Goal: Browse casually: Explore the website without a specific task or goal

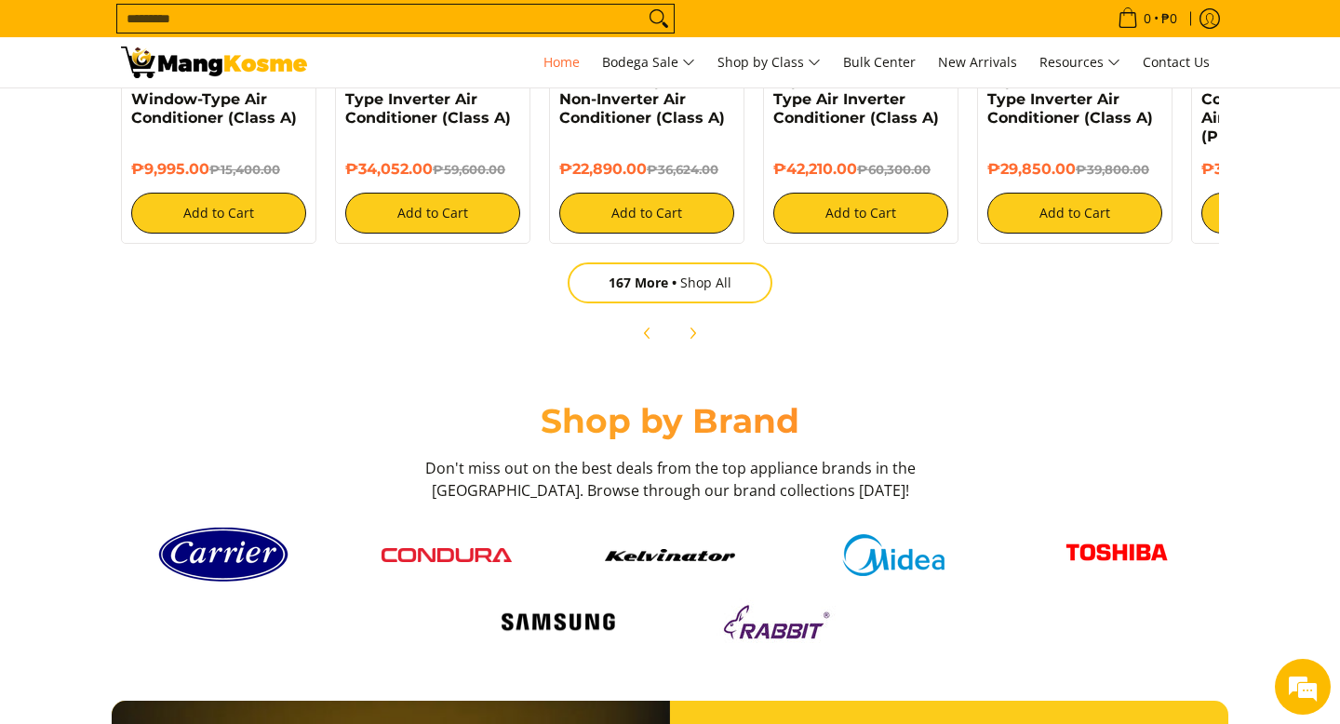
scroll to position [1911, 0]
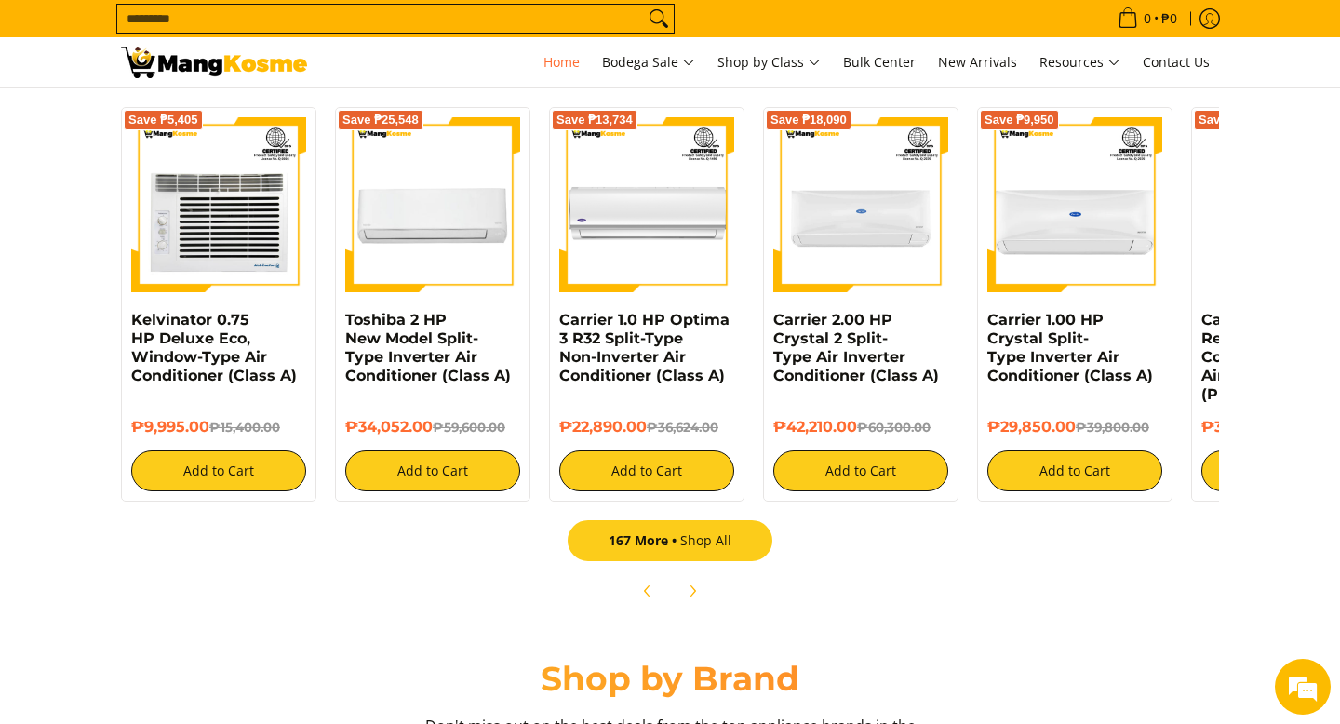
click at [691, 542] on link "167 More Shop All" at bounding box center [670, 540] width 205 height 41
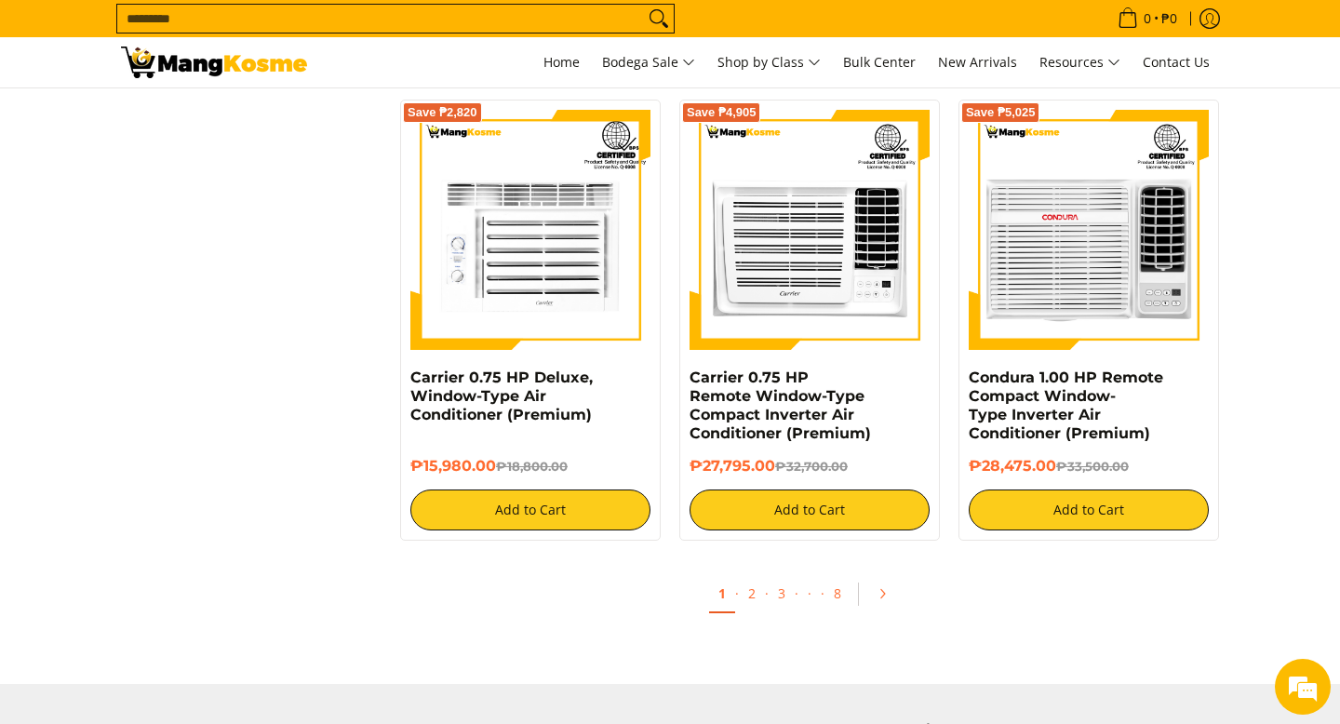
scroll to position [3432, 0]
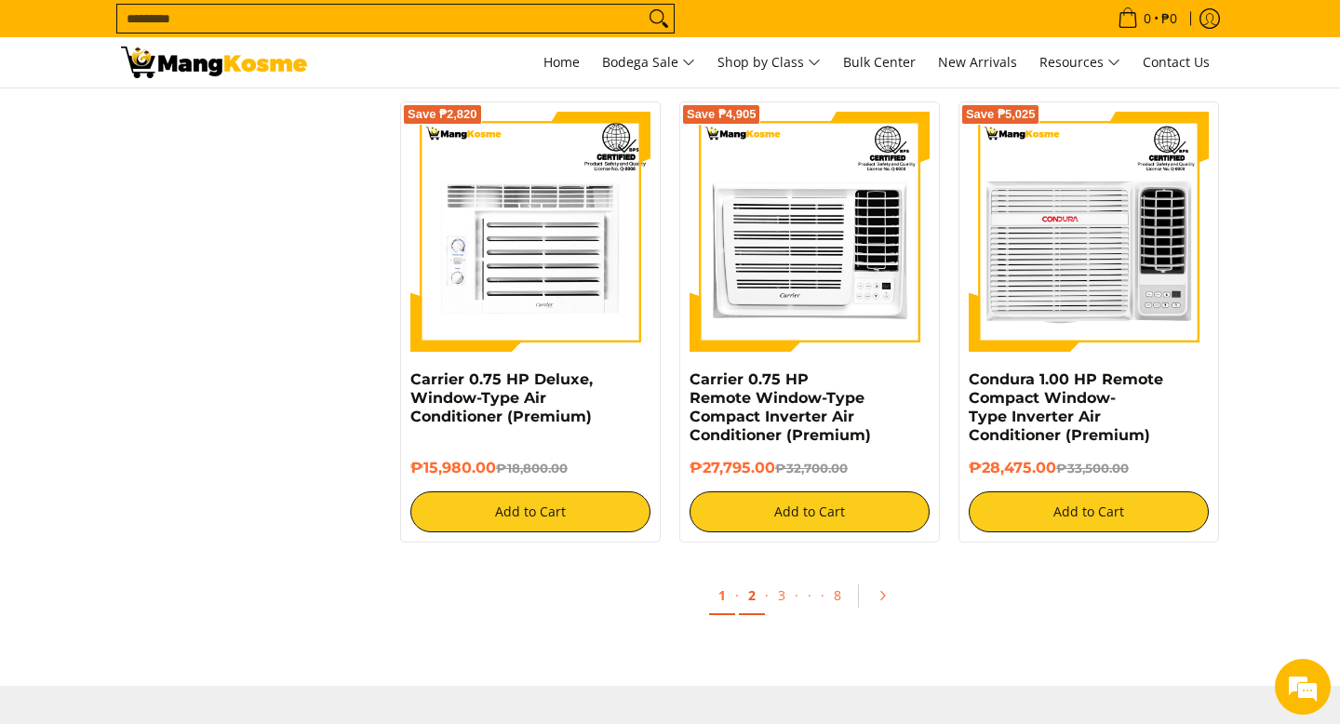
click at [751, 606] on link "2" at bounding box center [752, 596] width 26 height 38
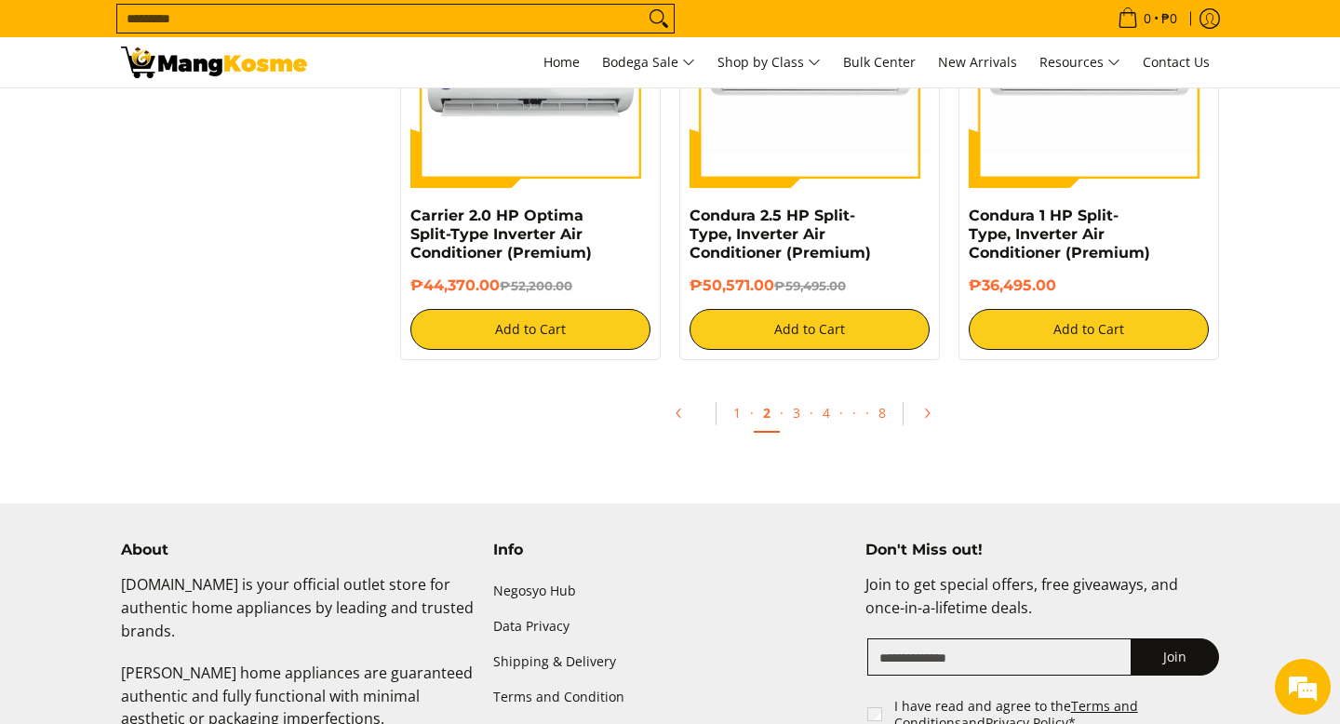
scroll to position [3654, 0]
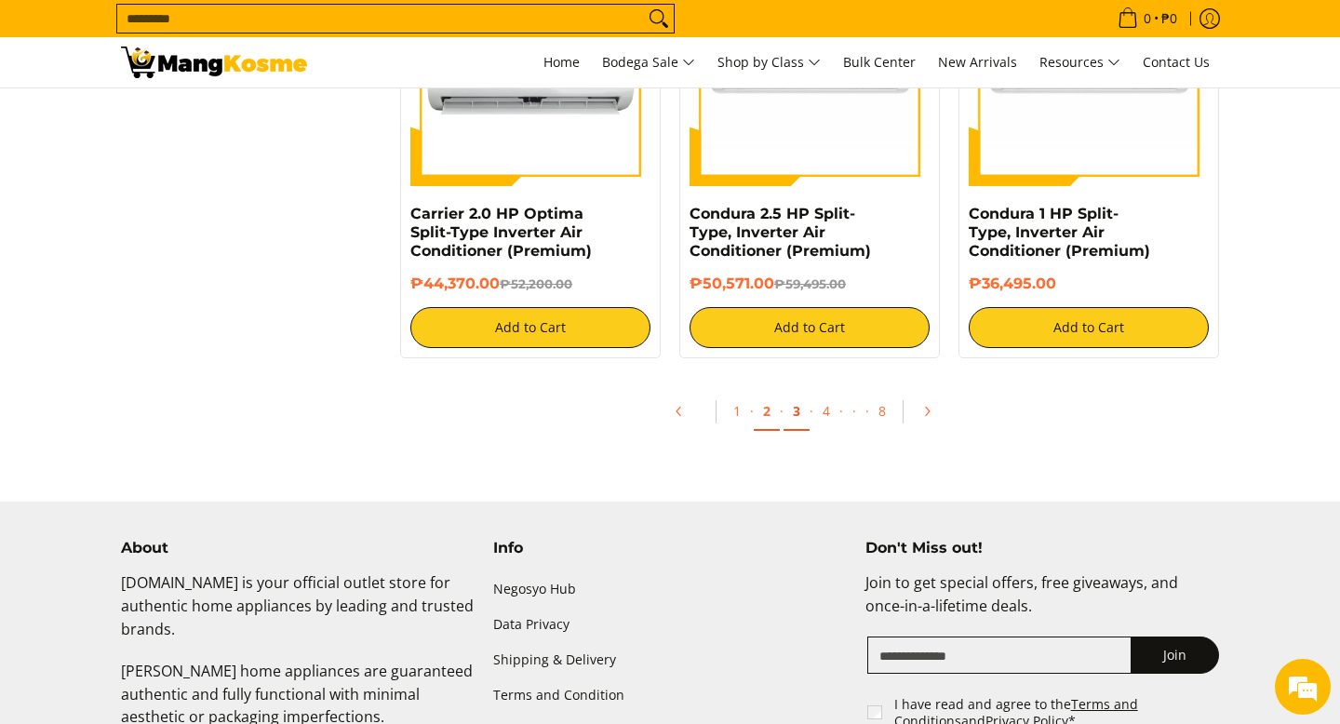
click at [797, 424] on link "3" at bounding box center [797, 412] width 26 height 38
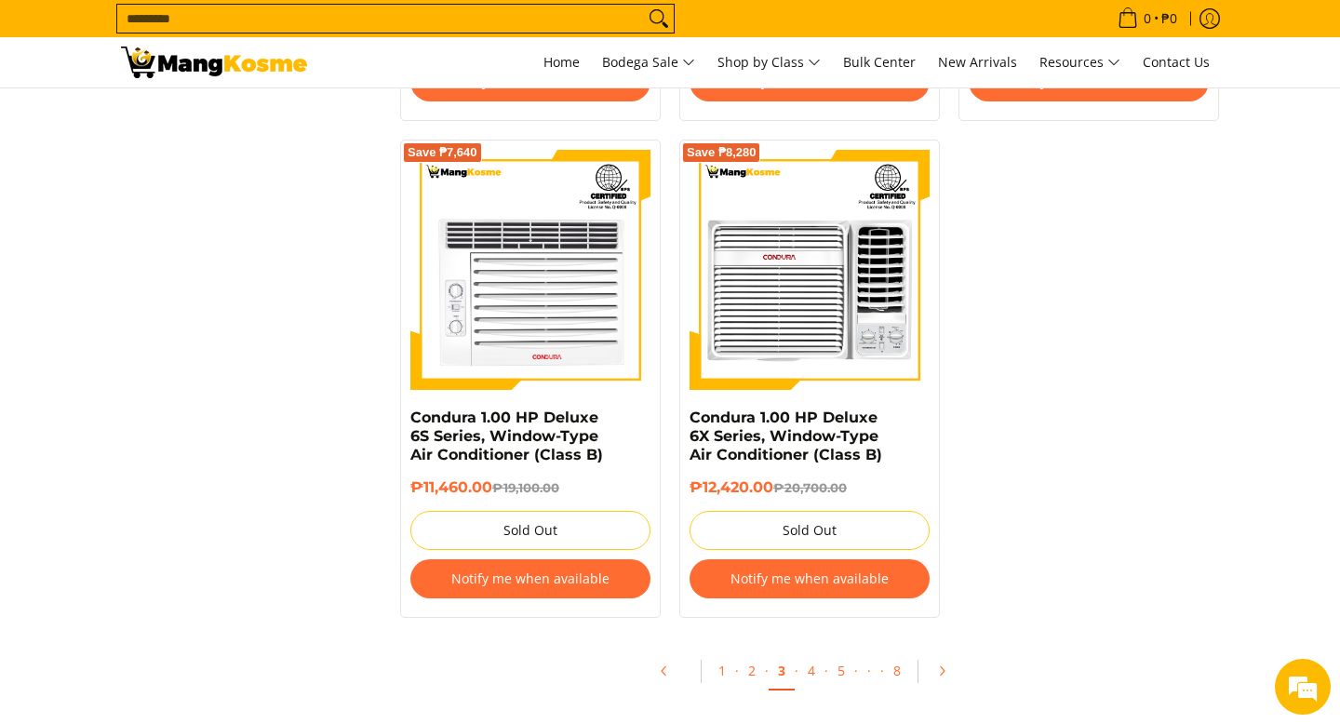
scroll to position [3883, 0]
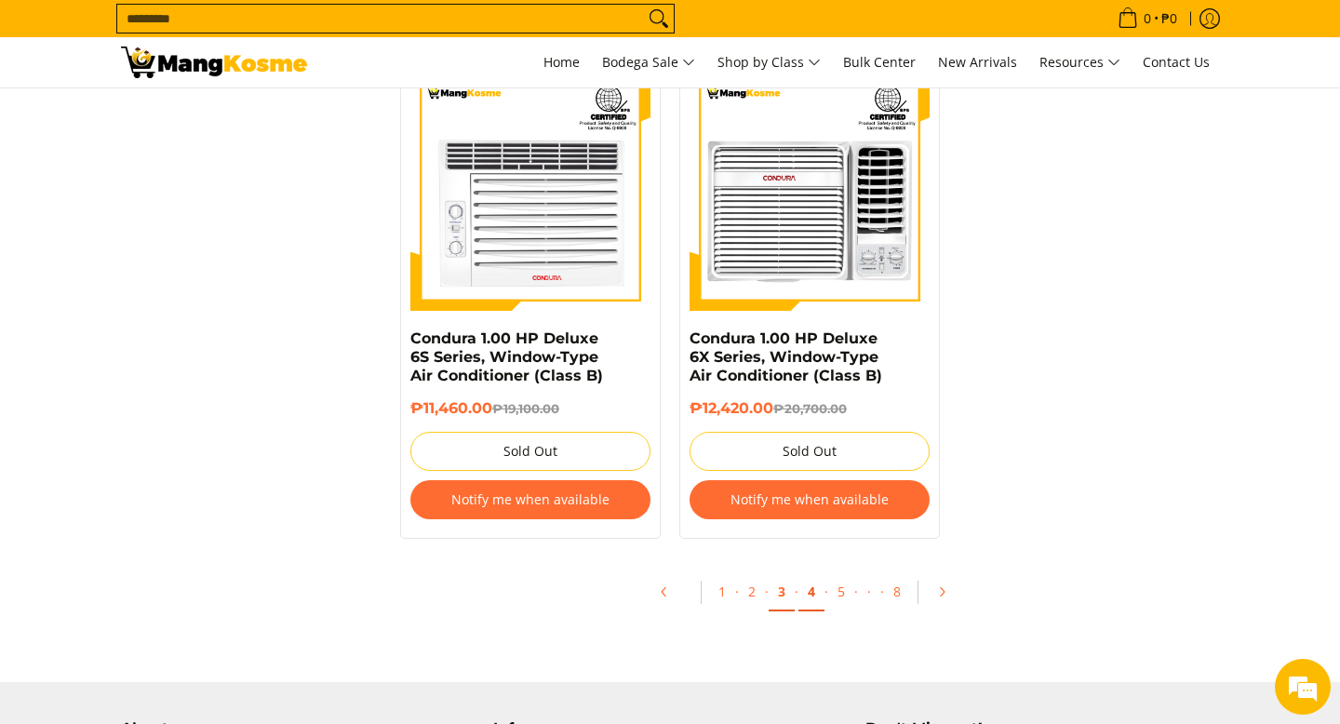
click at [813, 578] on link "4" at bounding box center [811, 592] width 26 height 38
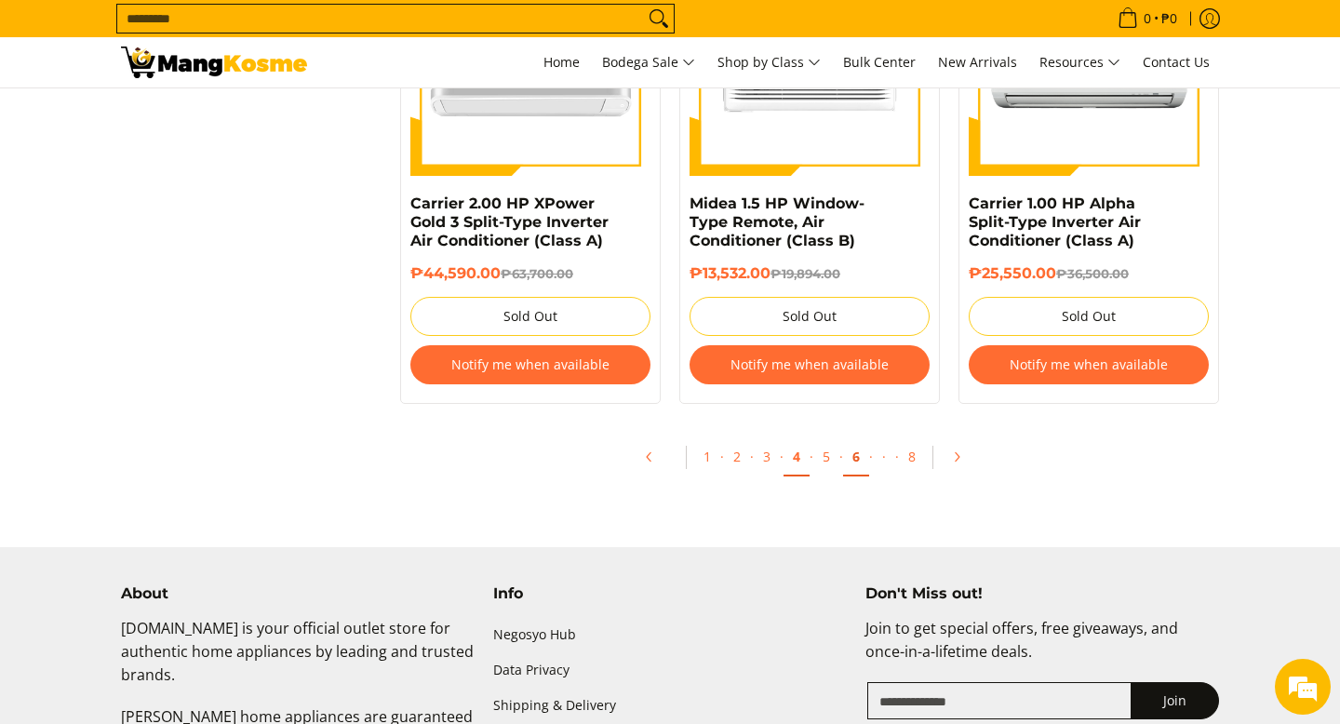
click at [858, 463] on link "6" at bounding box center [856, 457] width 26 height 38
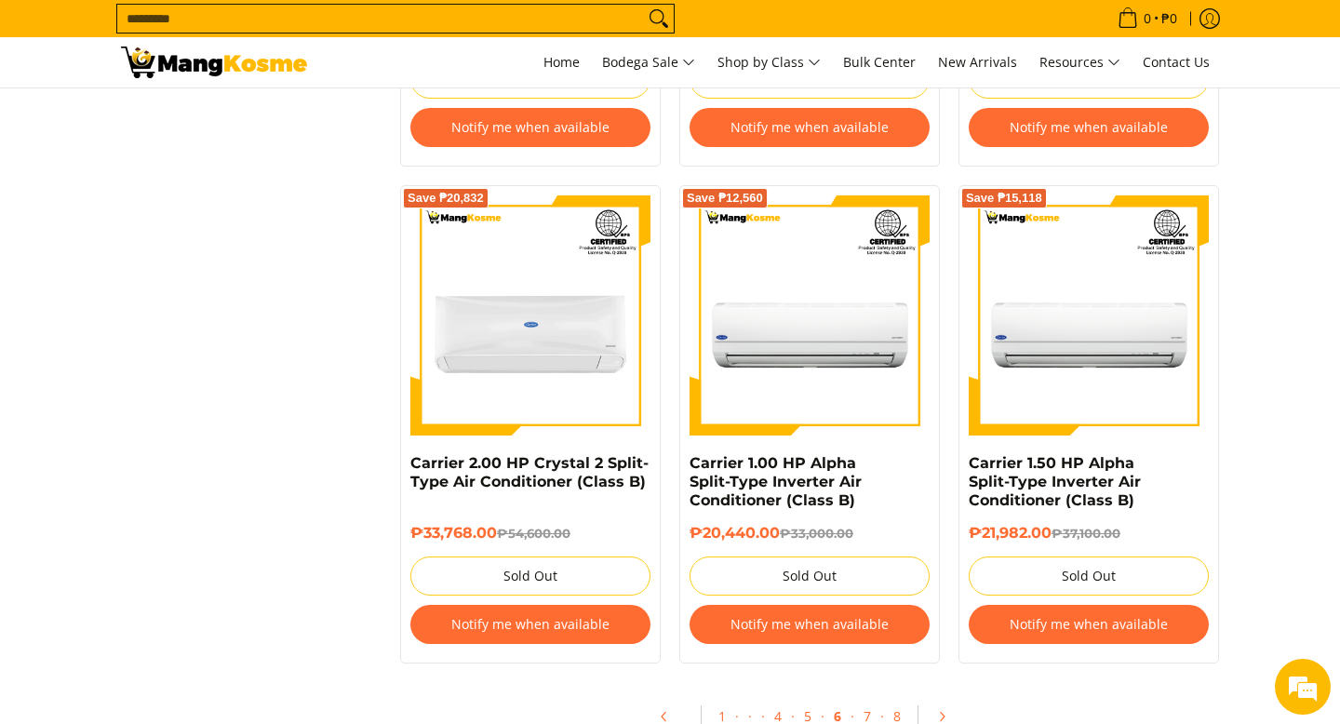
scroll to position [4010, 0]
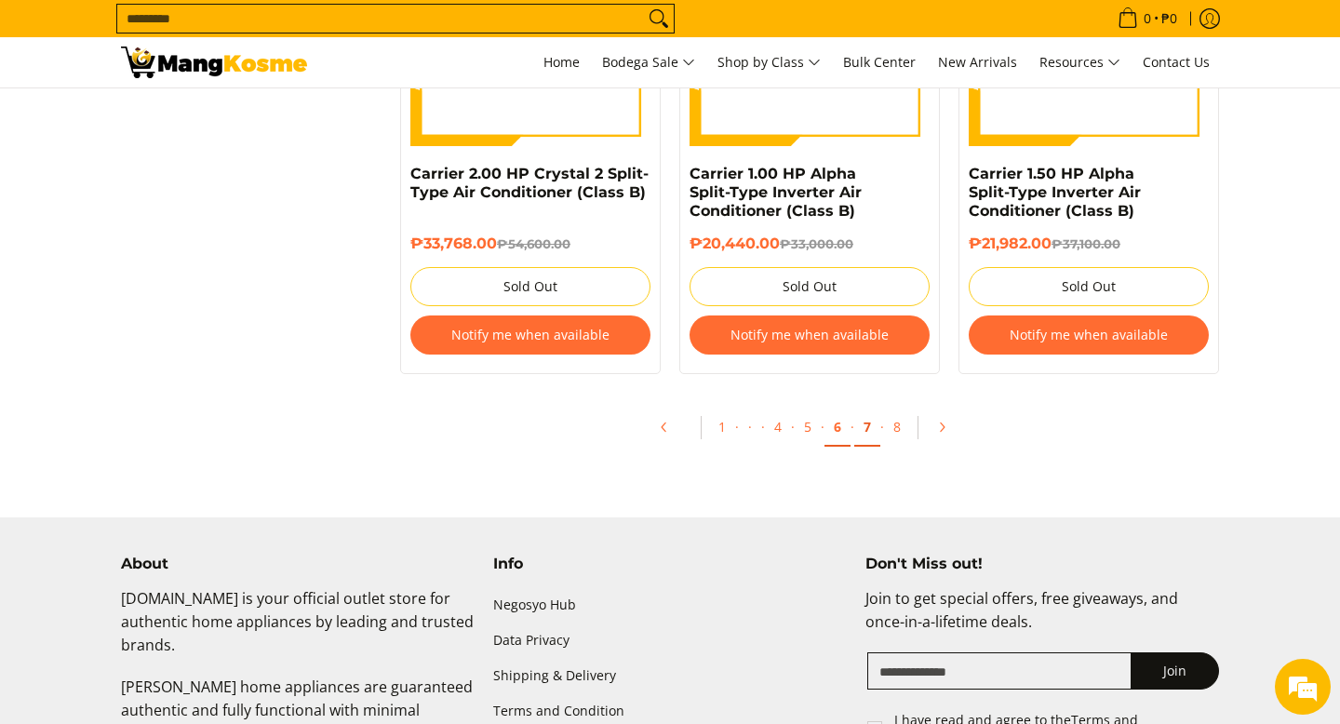
click at [870, 436] on link "7" at bounding box center [867, 428] width 26 height 38
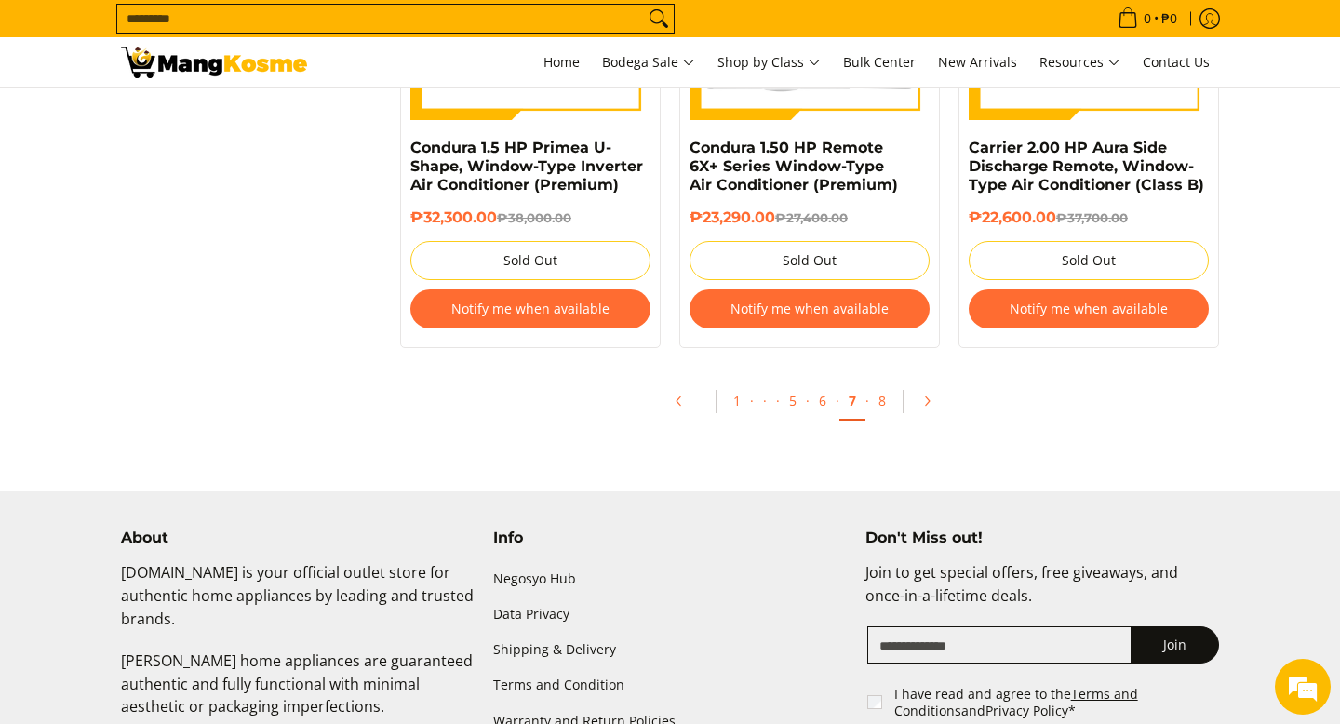
scroll to position [4040, 0]
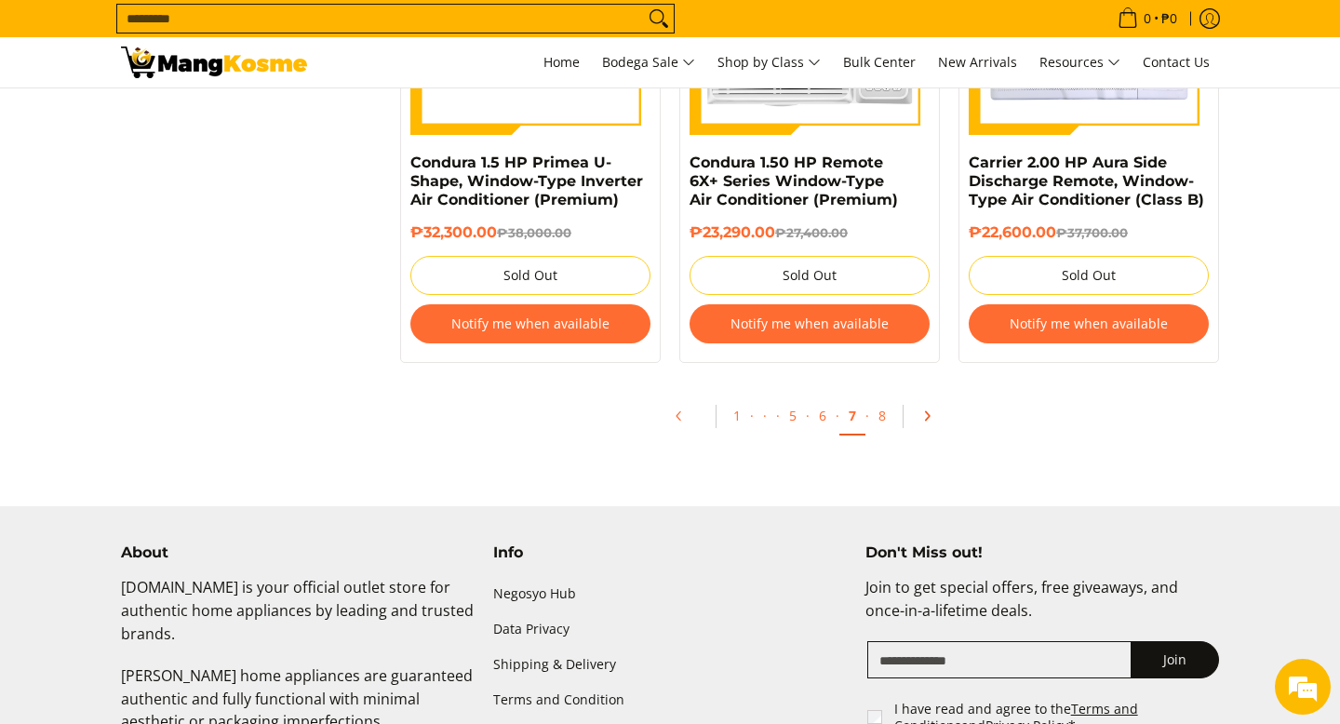
click at [927, 421] on icon "Pagination" at bounding box center [928, 416] width 4 height 8
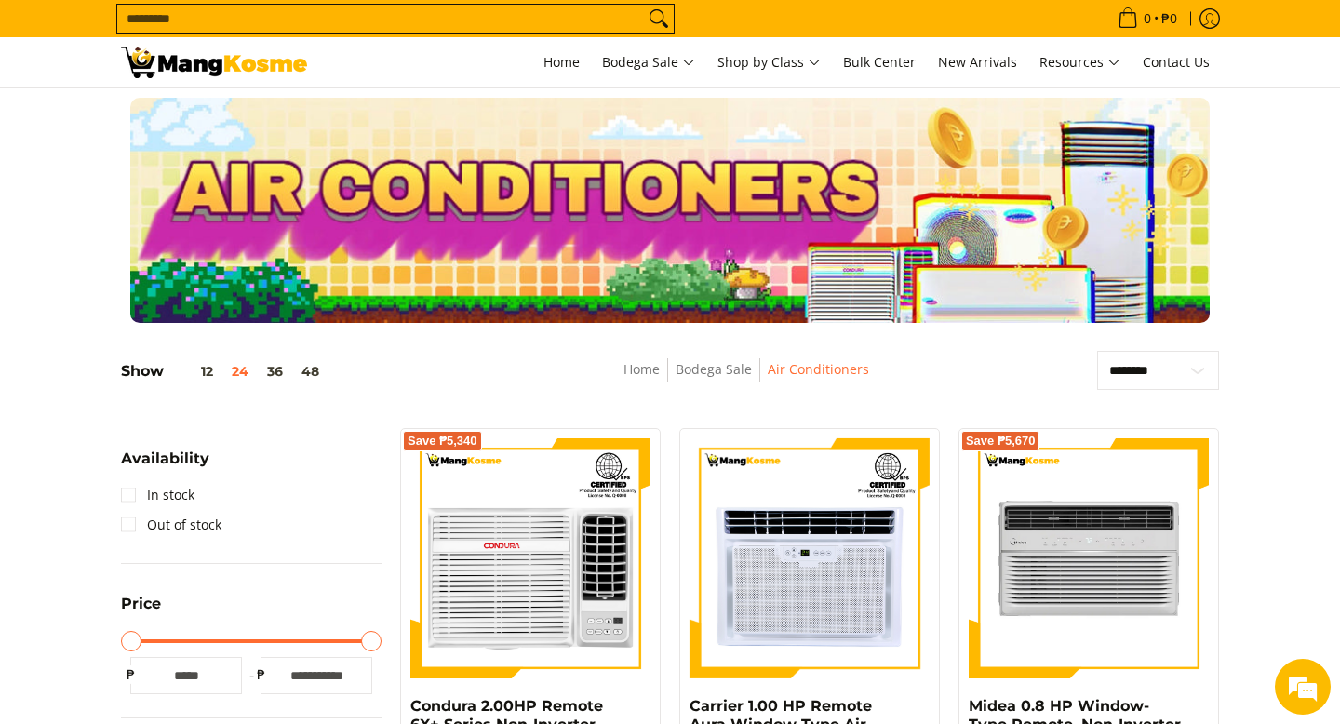
click at [503, 15] on input "Search..." at bounding box center [380, 19] width 527 height 28
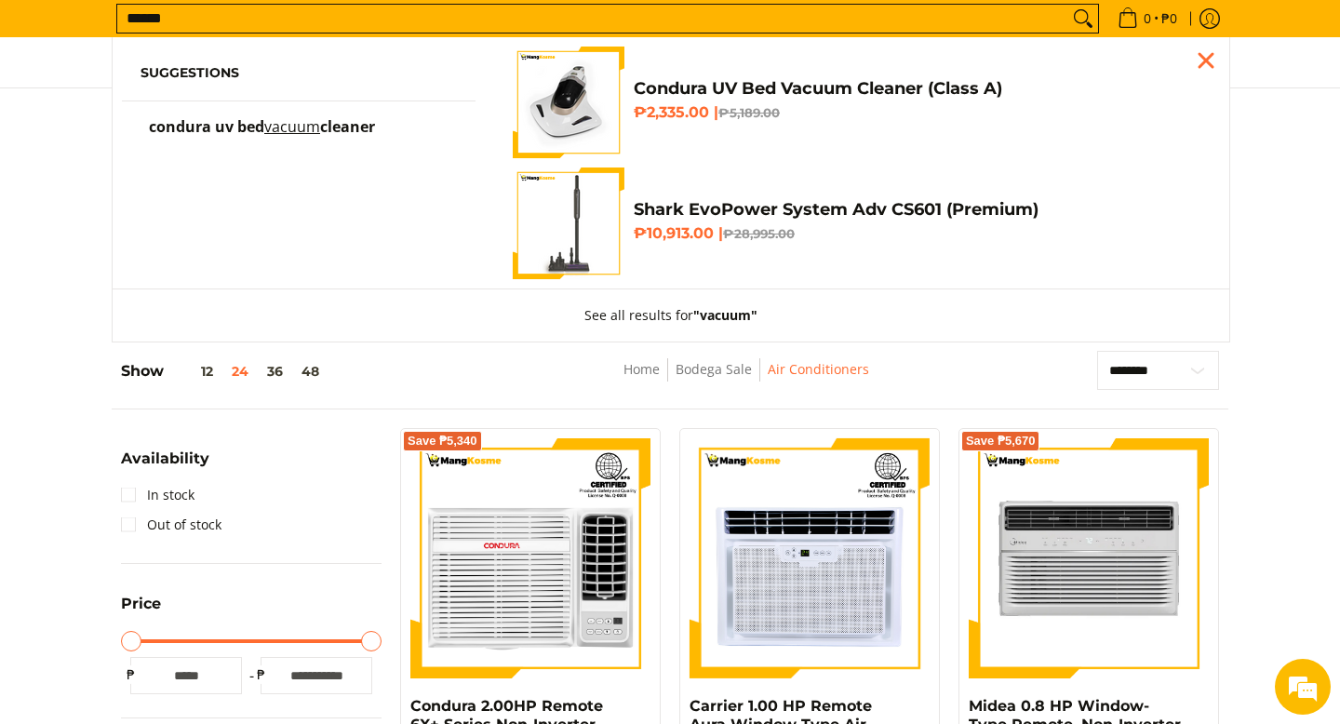
type input "******"
click at [691, 90] on h4 "Condura UV Bed Vacuum Cleaner (Class A)" at bounding box center [918, 88] width 568 height 21
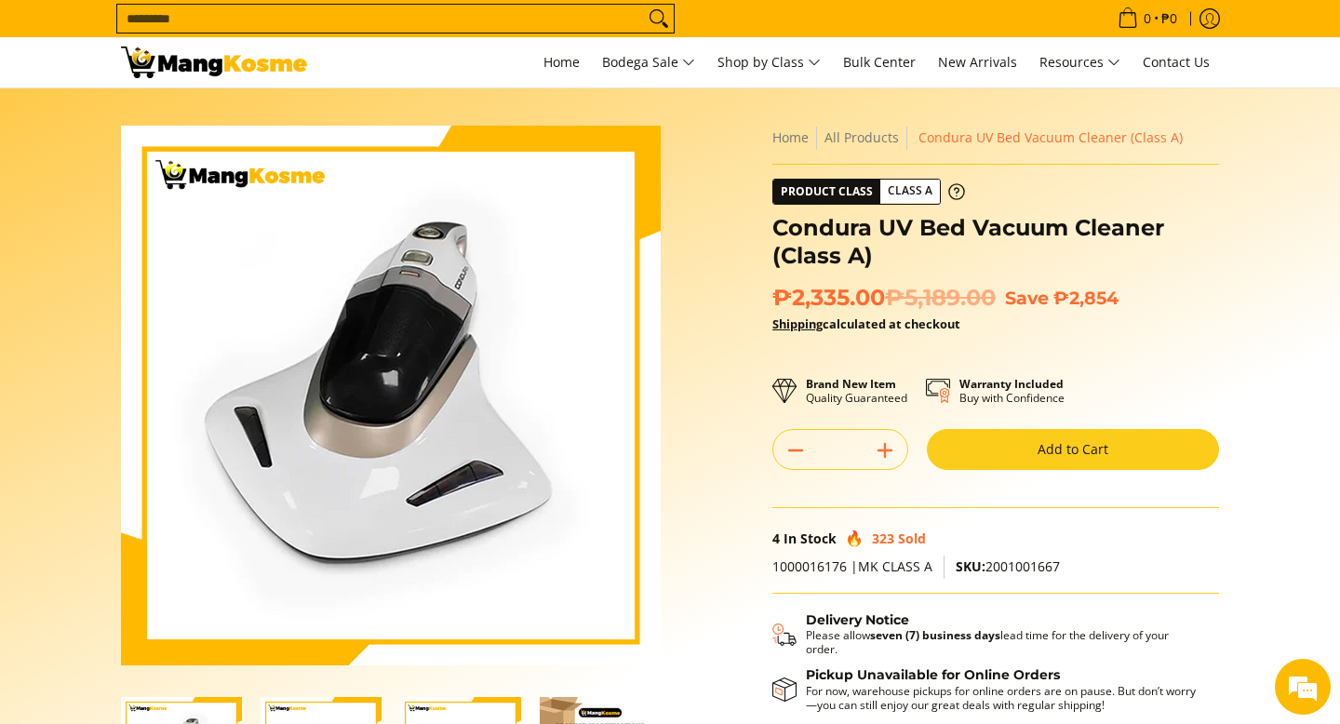
click at [479, 22] on input "Search..." at bounding box center [380, 19] width 527 height 28
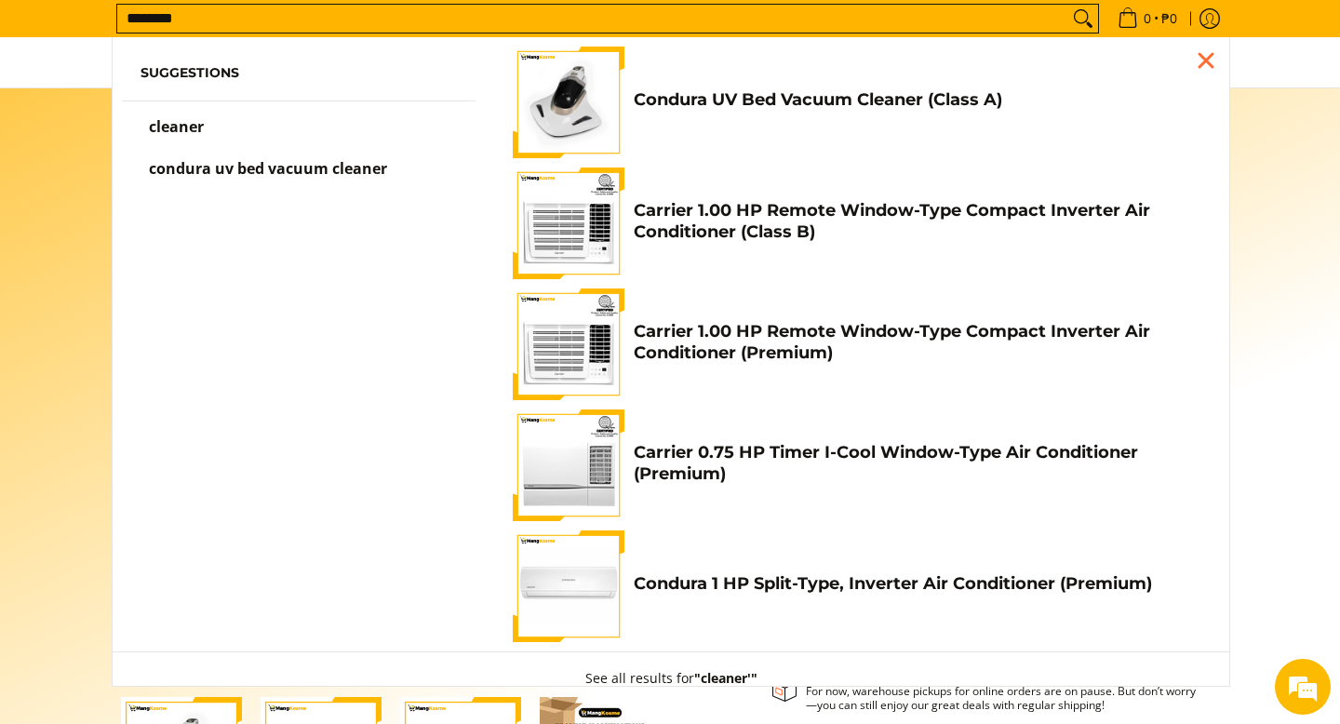
type input "********"
click at [1068, 5] on button "Search" at bounding box center [1083, 19] width 30 height 28
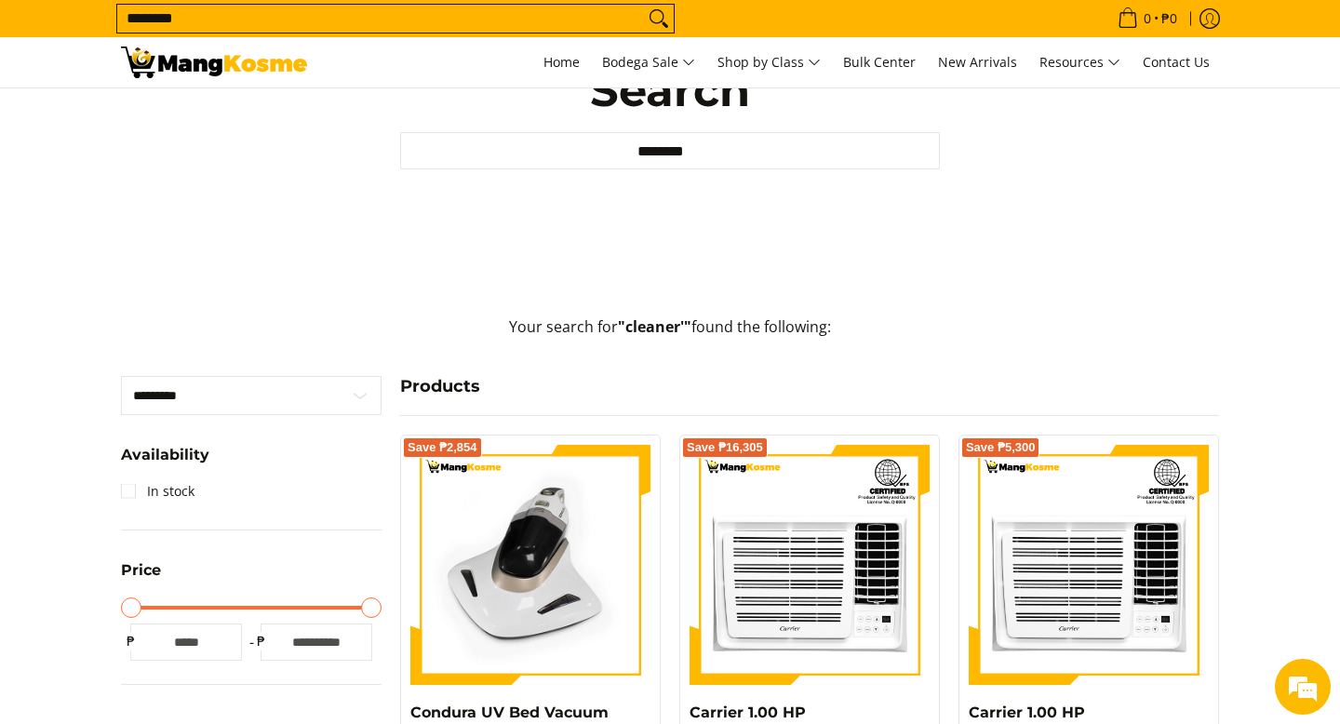
scroll to position [42, 0]
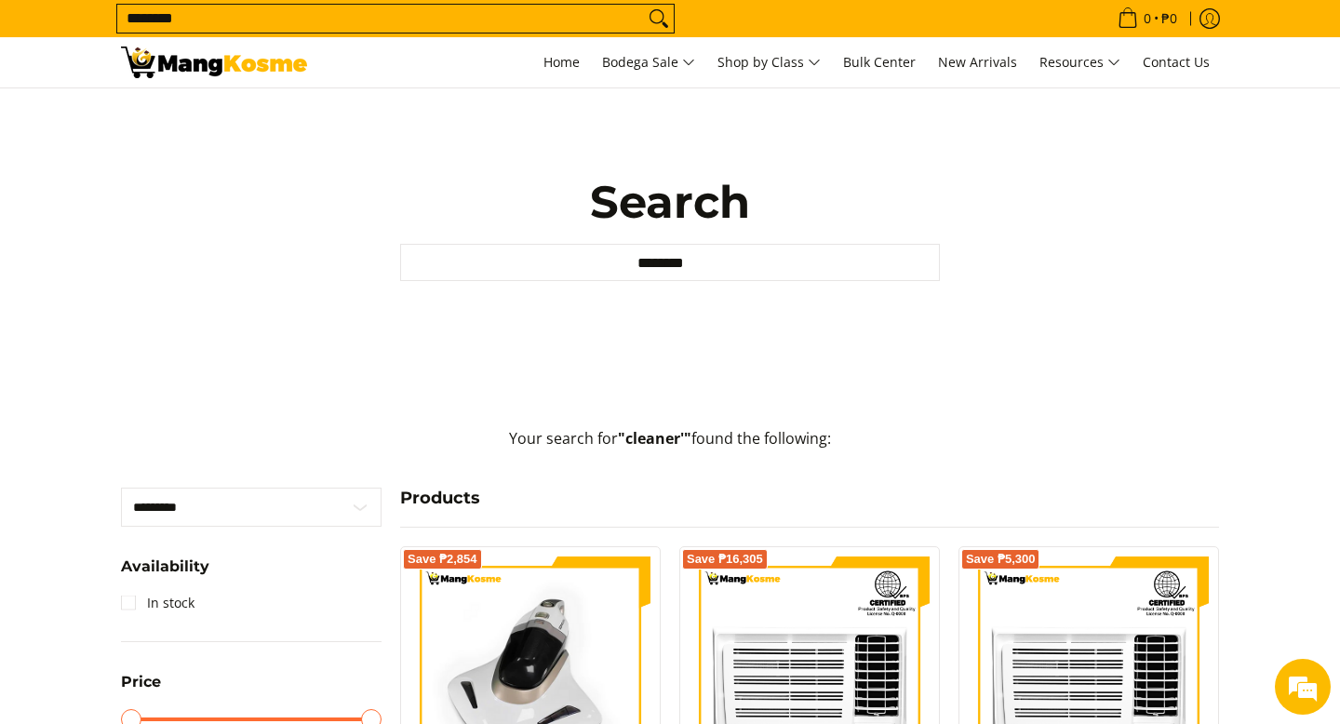
click at [272, 13] on input "********" at bounding box center [380, 19] width 527 height 28
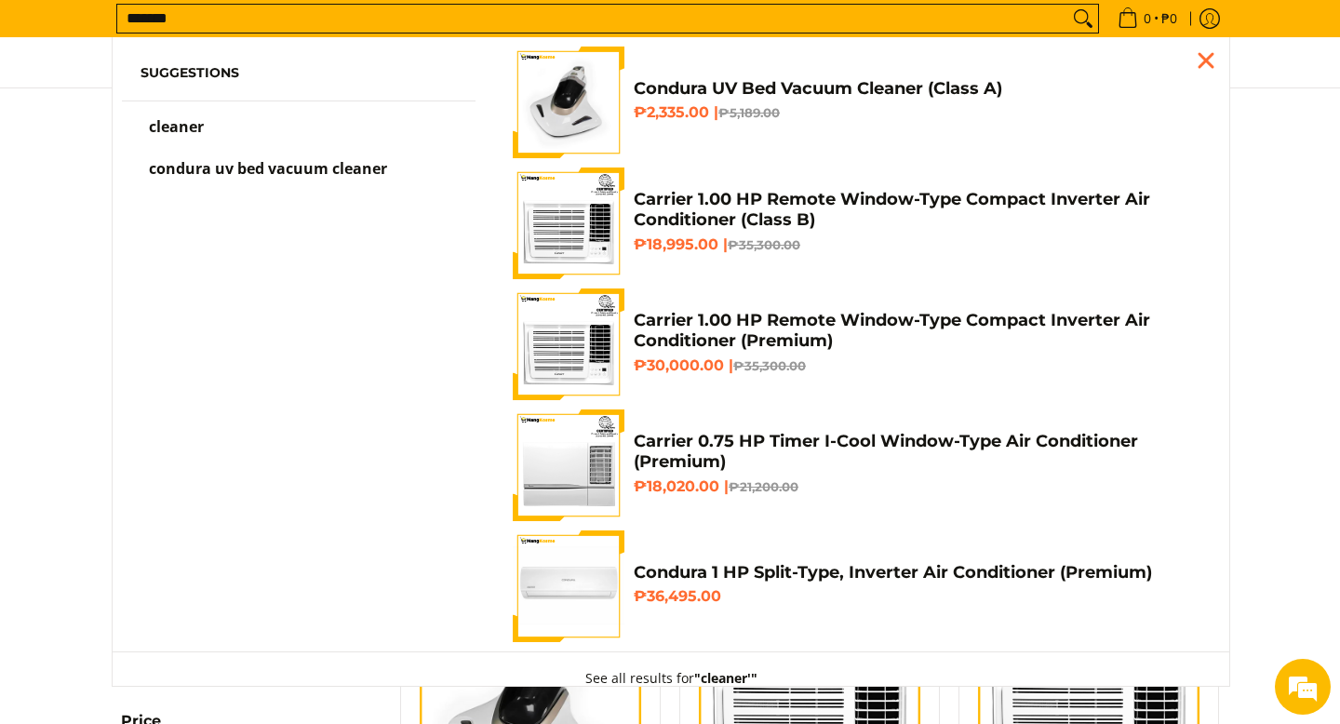
scroll to position [0, 0]
type input "*******"
click at [1068, 5] on button "Search" at bounding box center [1083, 19] width 30 height 28
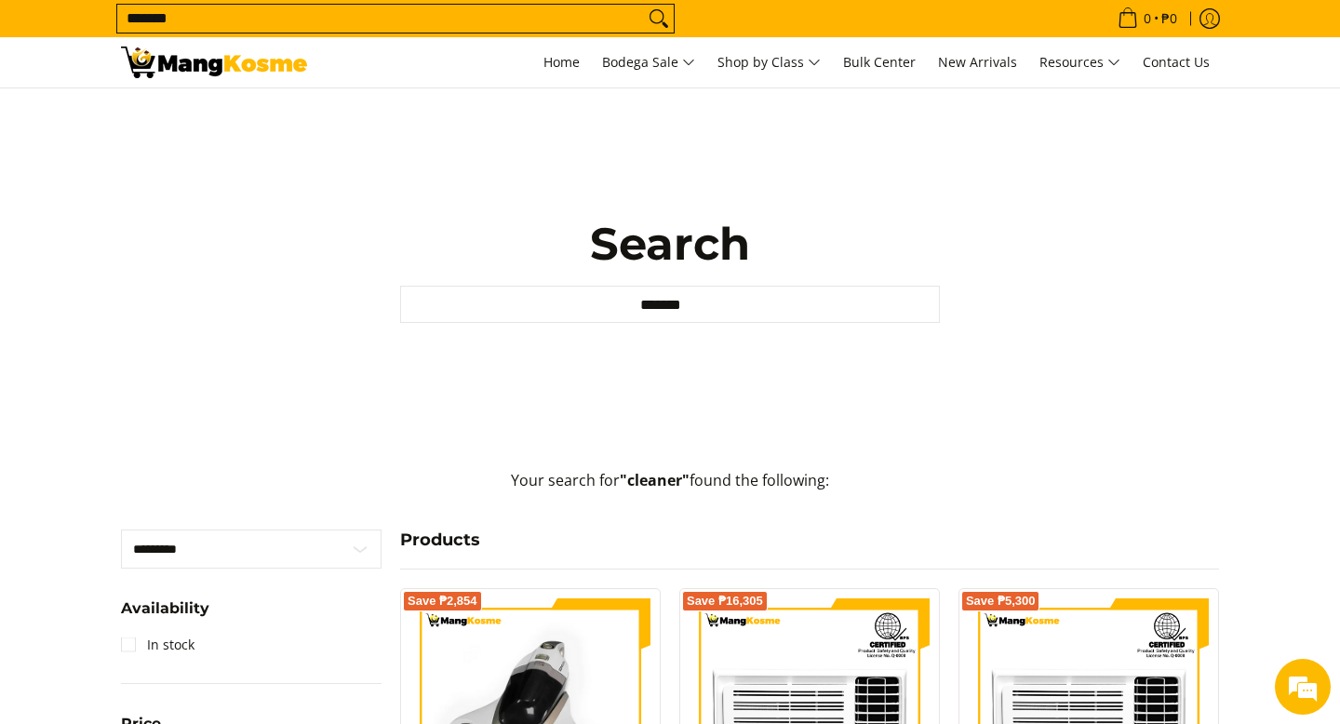
click at [356, 13] on input "*******" at bounding box center [380, 19] width 527 height 28
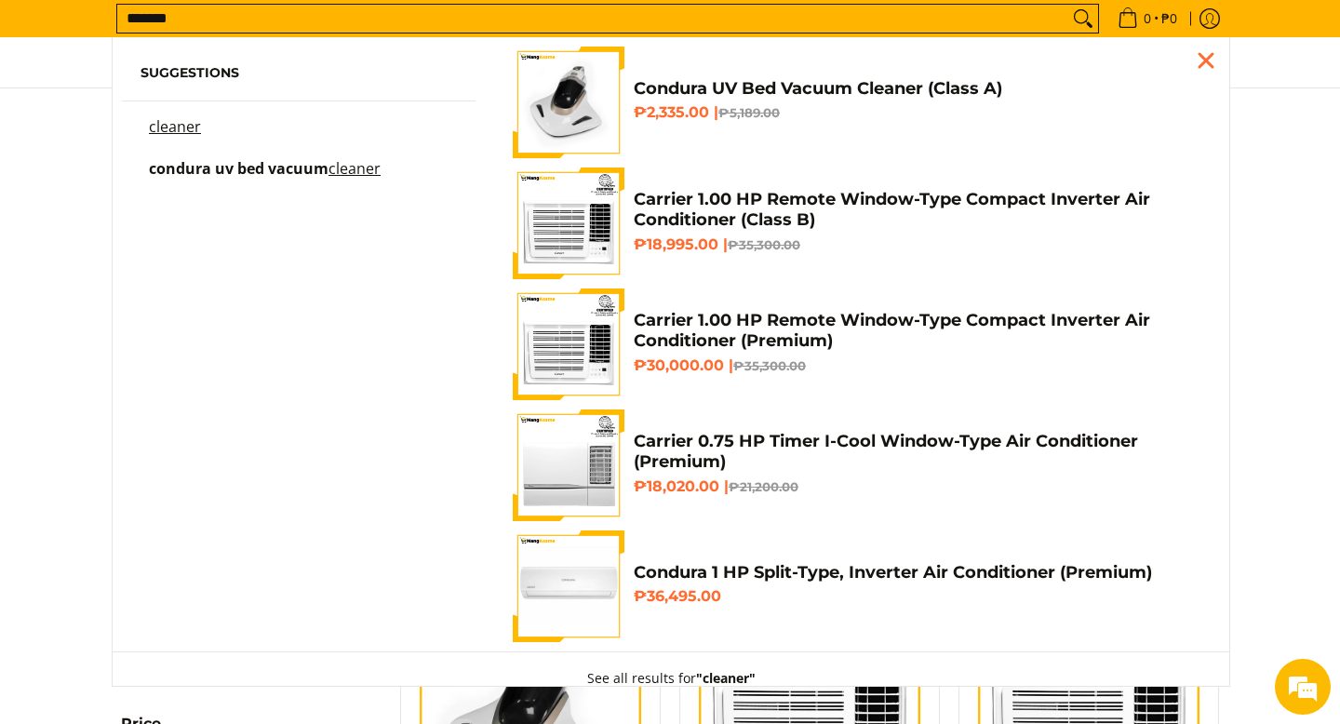
click at [356, 13] on input "*******" at bounding box center [592, 19] width 951 height 28
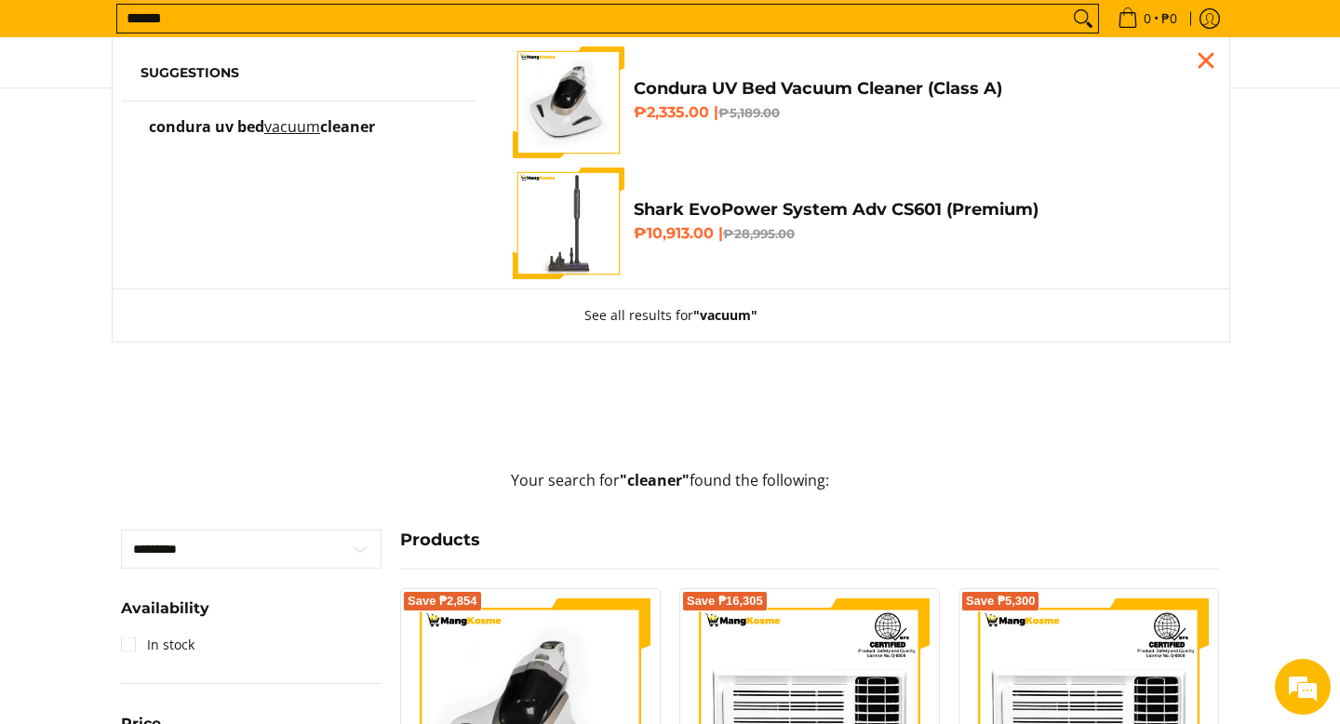
type input "******"
click at [1068, 5] on button "Search" at bounding box center [1083, 19] width 30 height 28
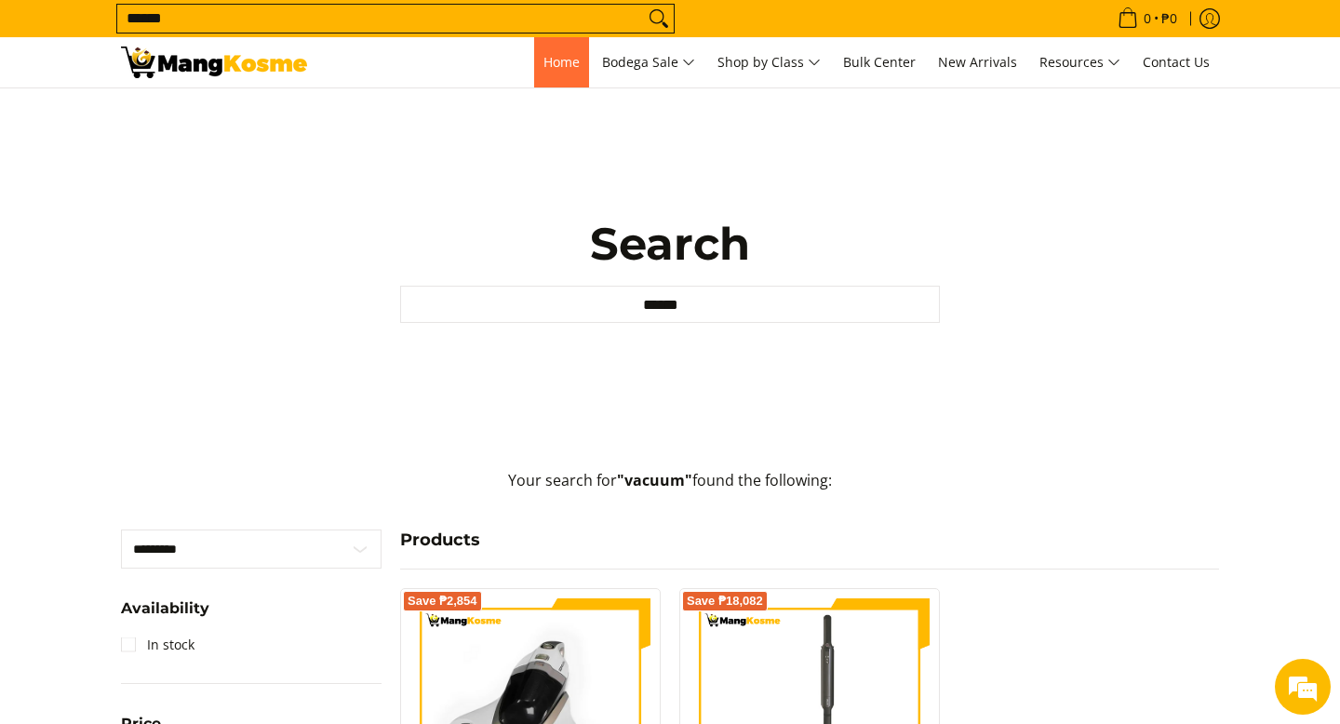
click at [551, 68] on span "Home" at bounding box center [561, 62] width 36 height 18
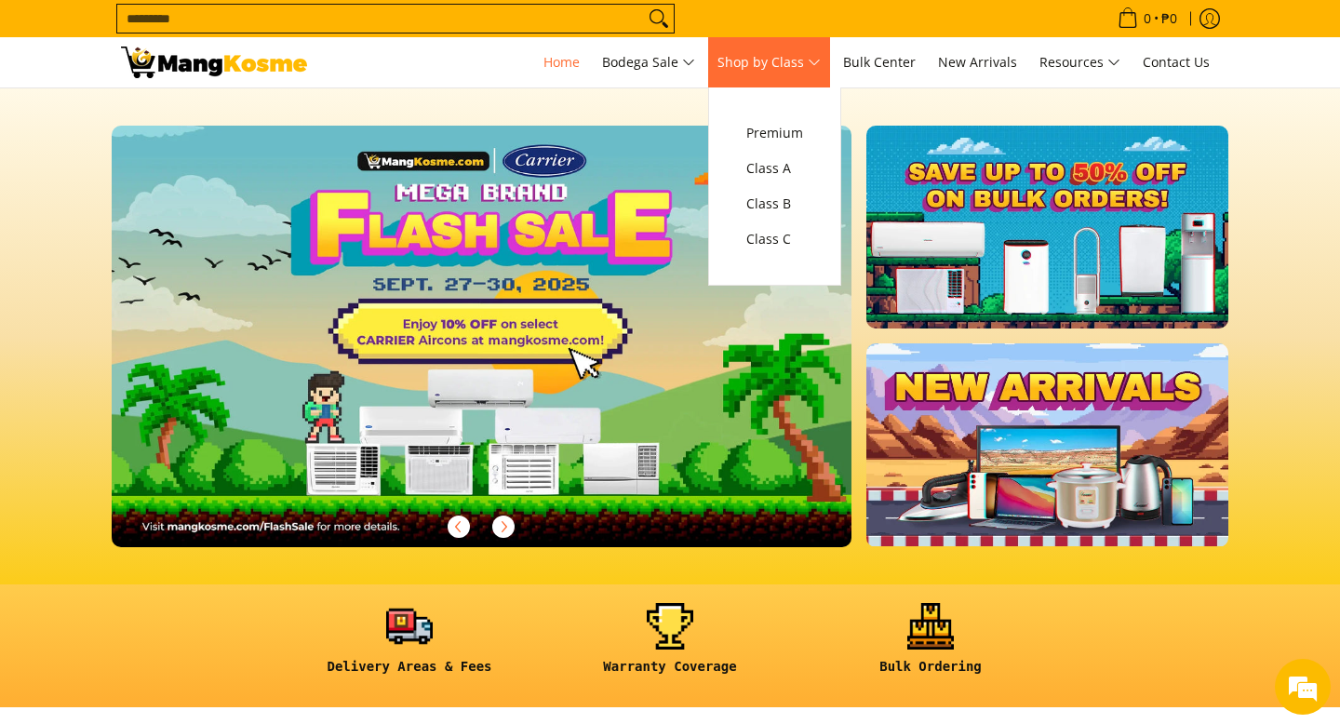
click at [821, 60] on span "Shop by Class" at bounding box center [769, 62] width 103 height 23
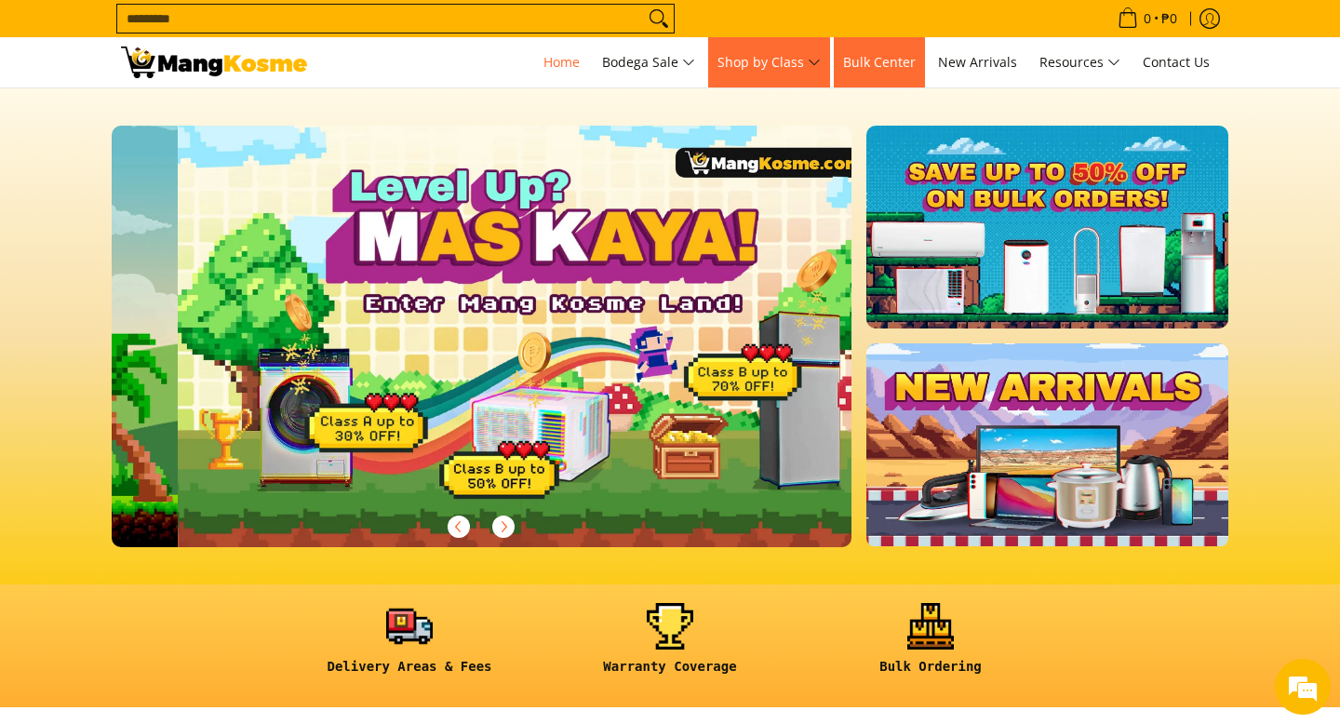
scroll to position [0, 740]
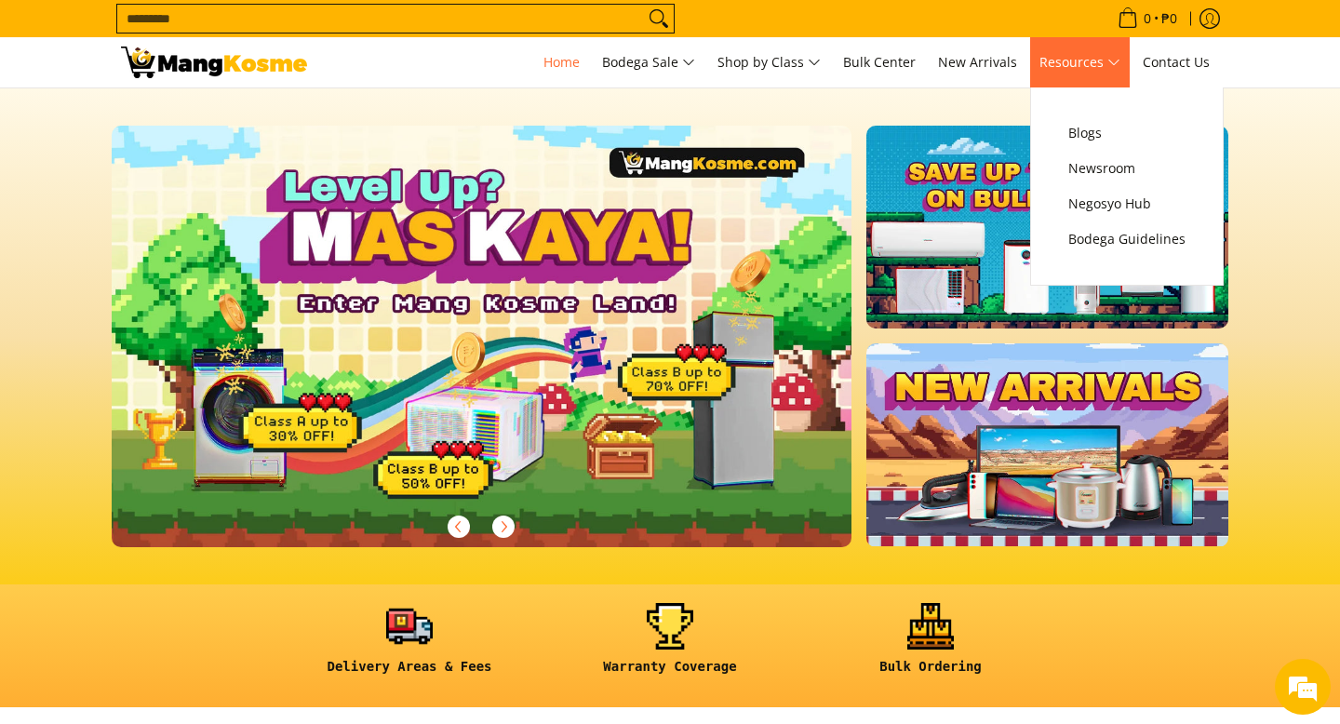
click at [1117, 60] on span "Resources" at bounding box center [1080, 62] width 81 height 23
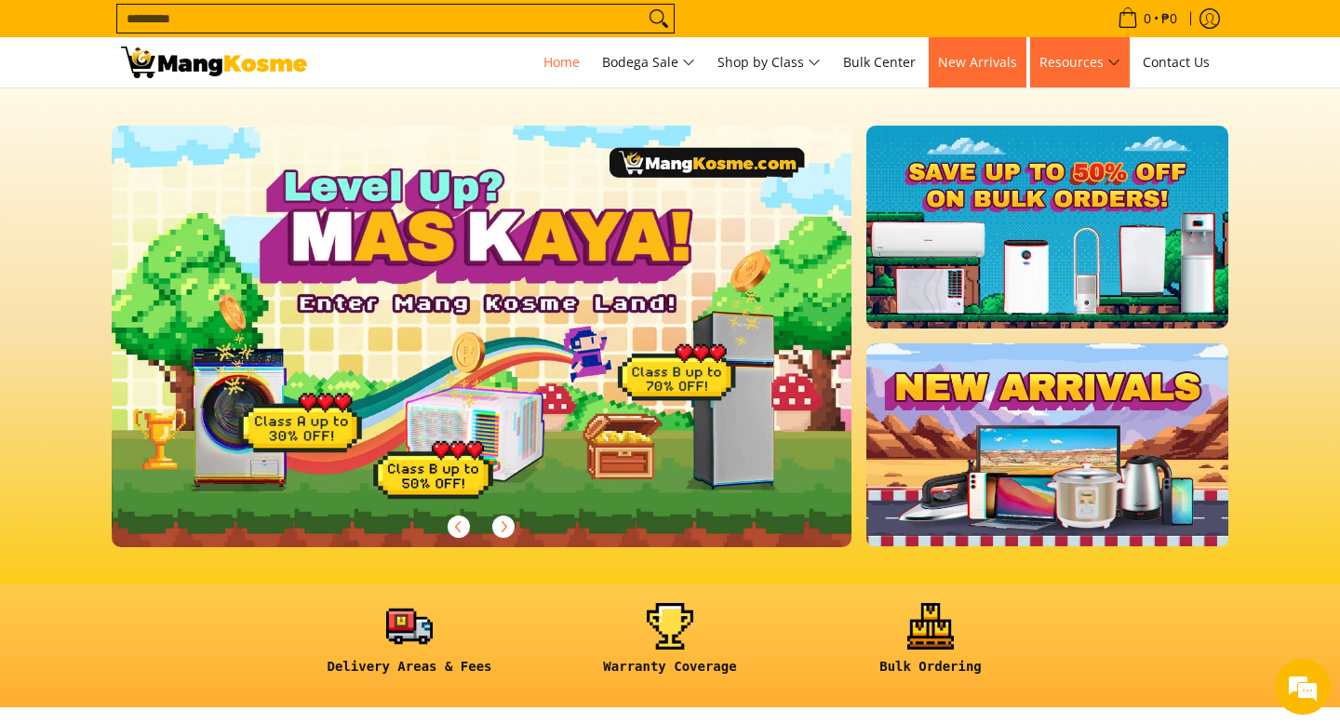
scroll to position [0, 0]
click at [996, 72] on link "New Arrivals" at bounding box center [978, 62] width 98 height 50
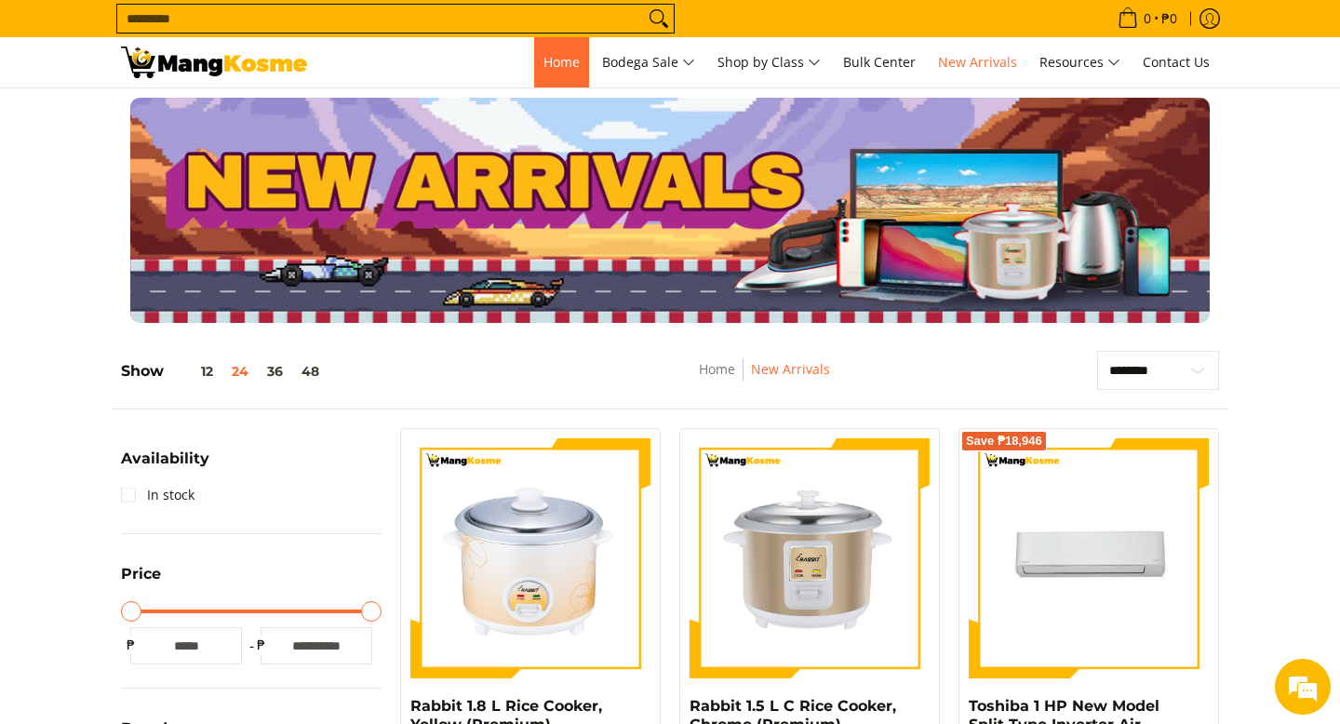
click at [552, 63] on span "Home" at bounding box center [561, 62] width 36 height 18
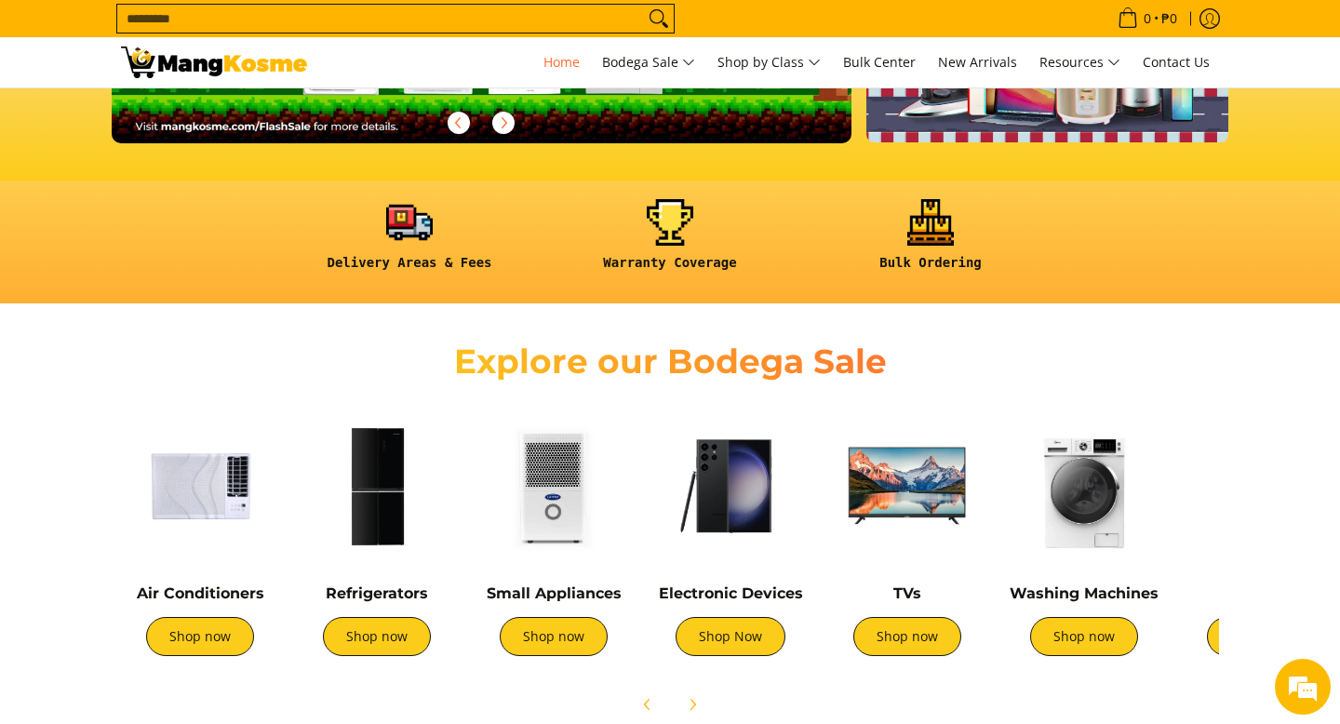
scroll to position [517, 0]
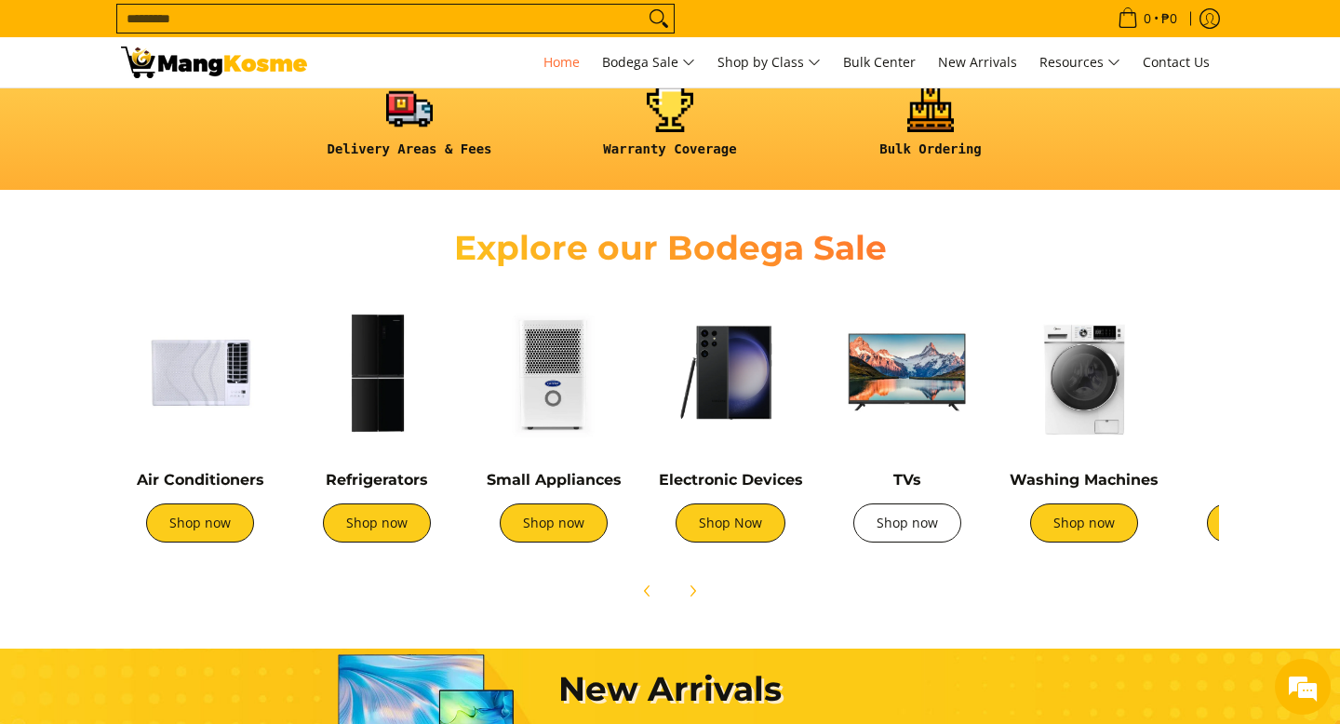
click at [915, 524] on link "Shop now" at bounding box center [907, 522] width 108 height 39
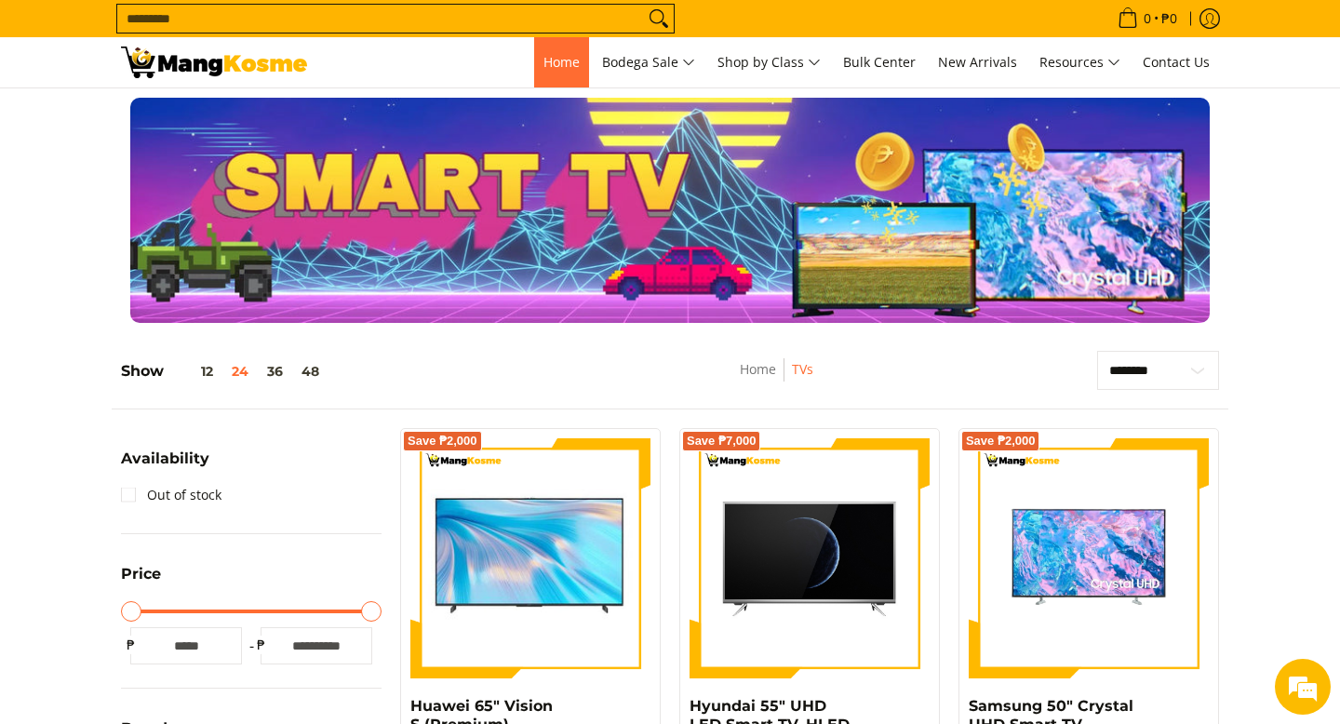
click at [556, 66] on span "Home" at bounding box center [561, 62] width 36 height 18
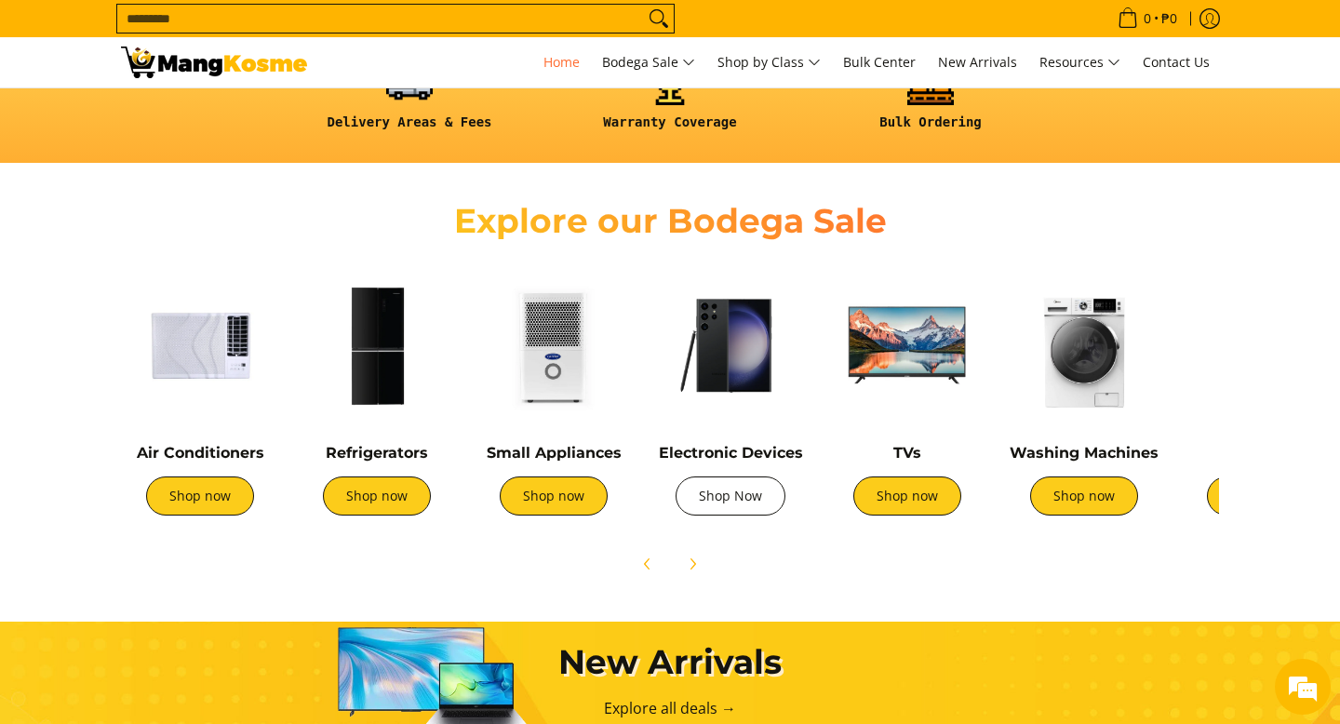
scroll to position [0, 691]
click at [718, 496] on link "Shop Now" at bounding box center [731, 495] width 110 height 39
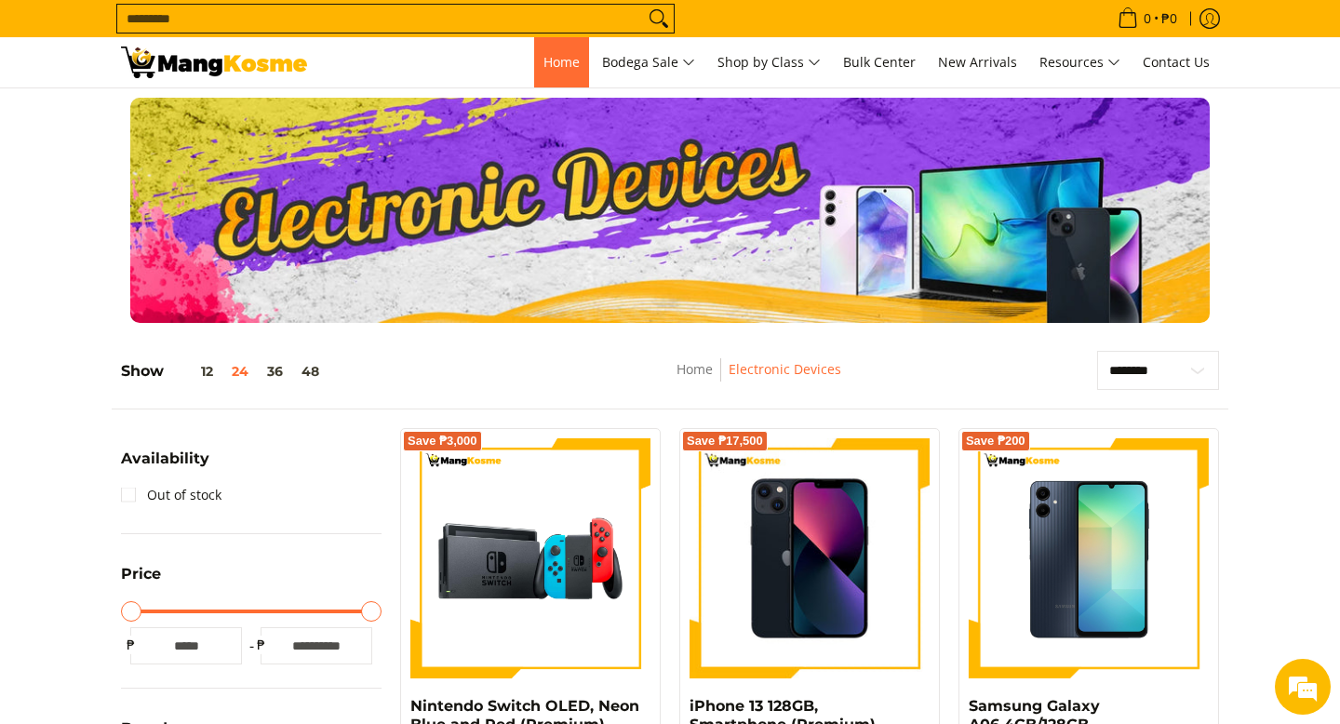
click at [557, 64] on span "Home" at bounding box center [561, 62] width 36 height 18
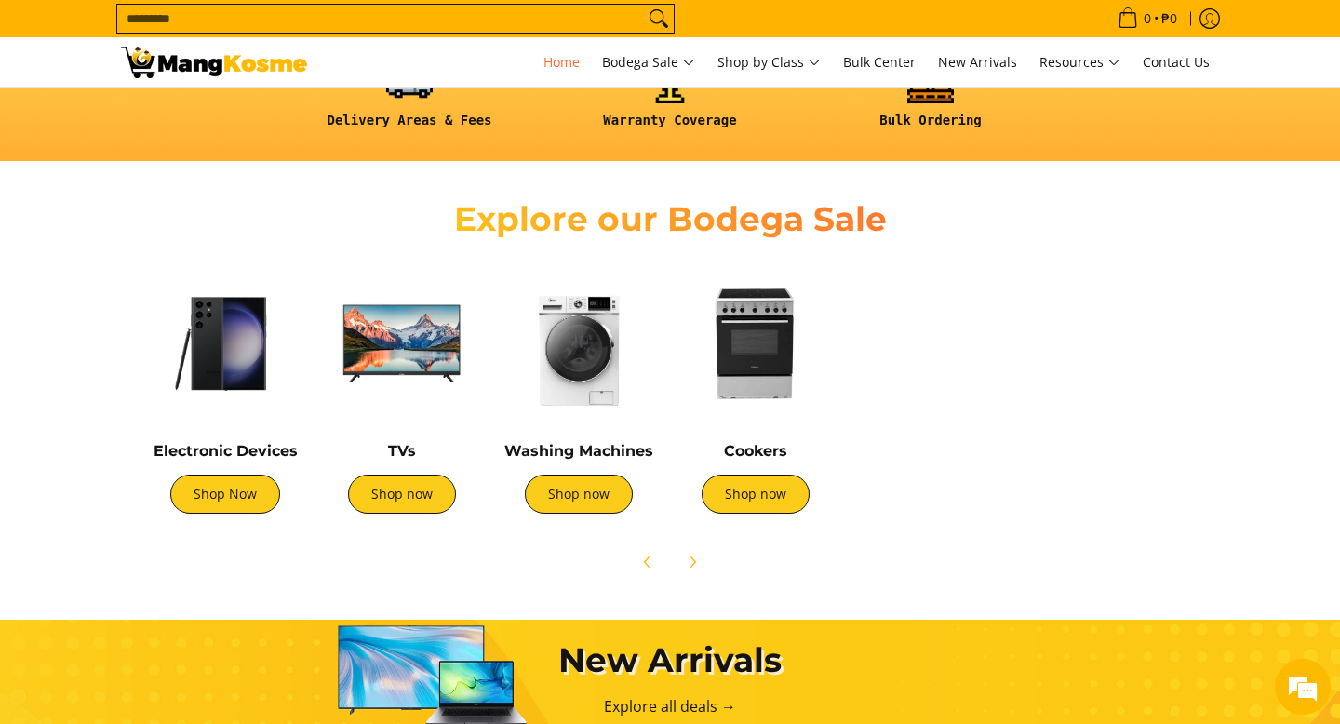
scroll to position [0, 620]
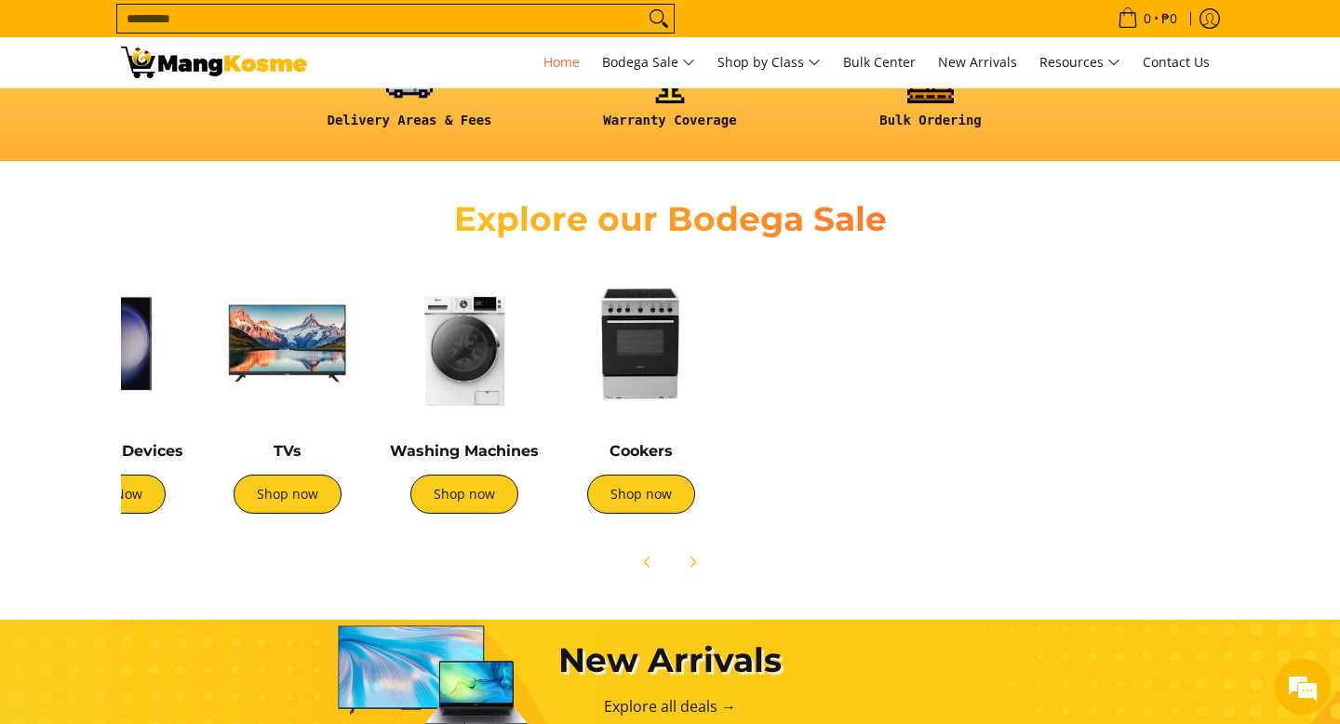
click at [664, 349] on img at bounding box center [641, 343] width 158 height 158
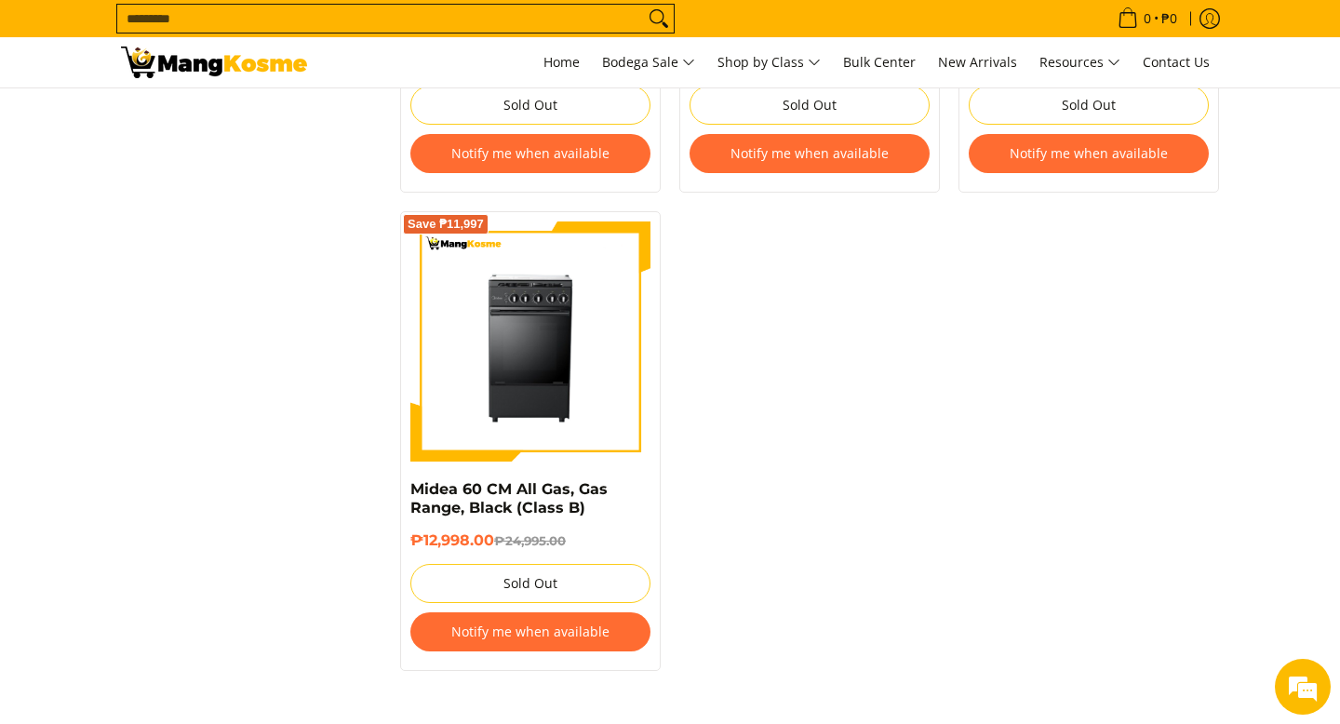
scroll to position [2174, 0]
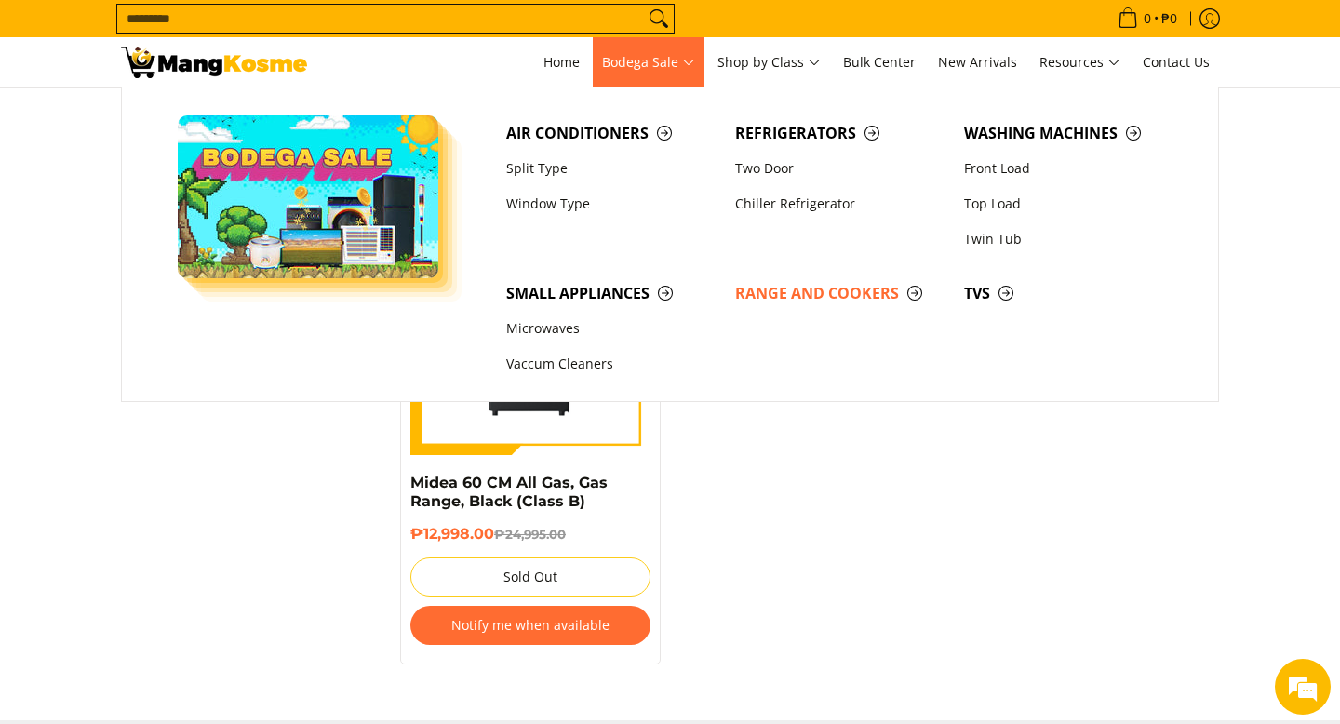
click at [688, 59] on span "Bodega Sale" at bounding box center [648, 62] width 93 height 23
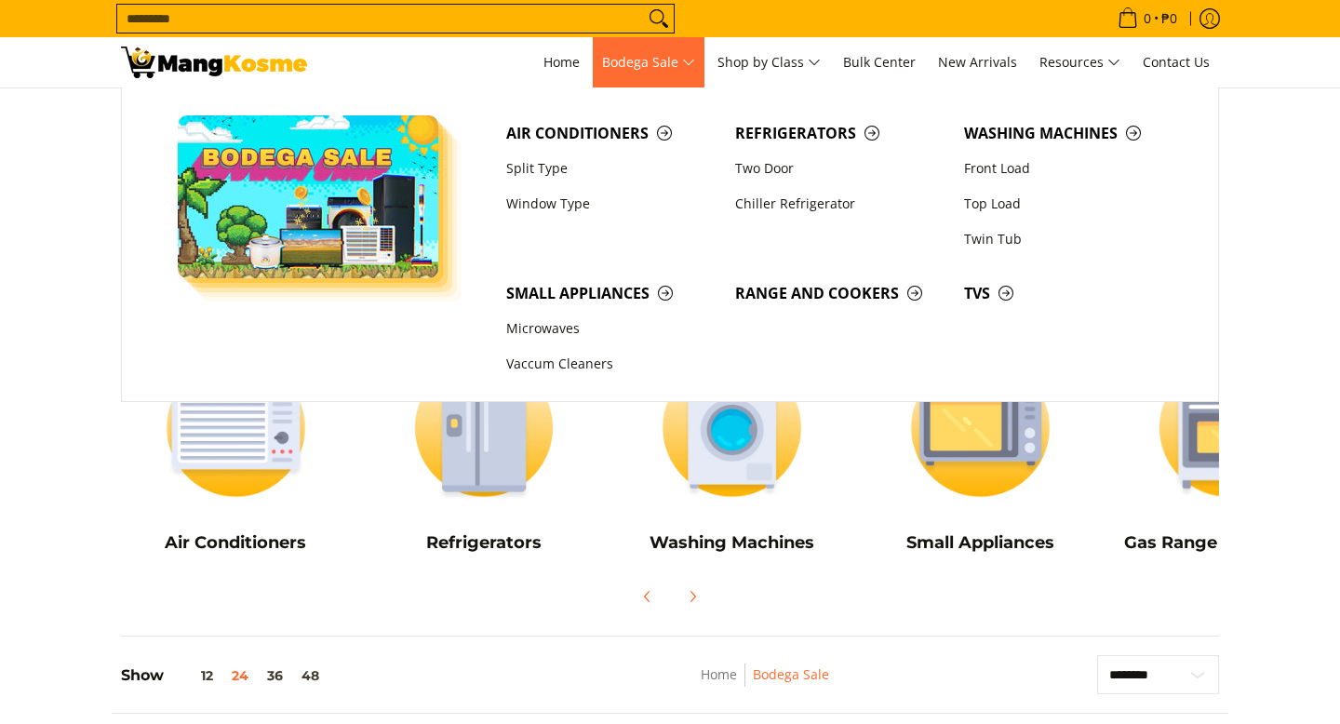
click at [688, 59] on span "Bodega Sale" at bounding box center [648, 62] width 93 height 23
